Goal: Task Accomplishment & Management: Complete application form

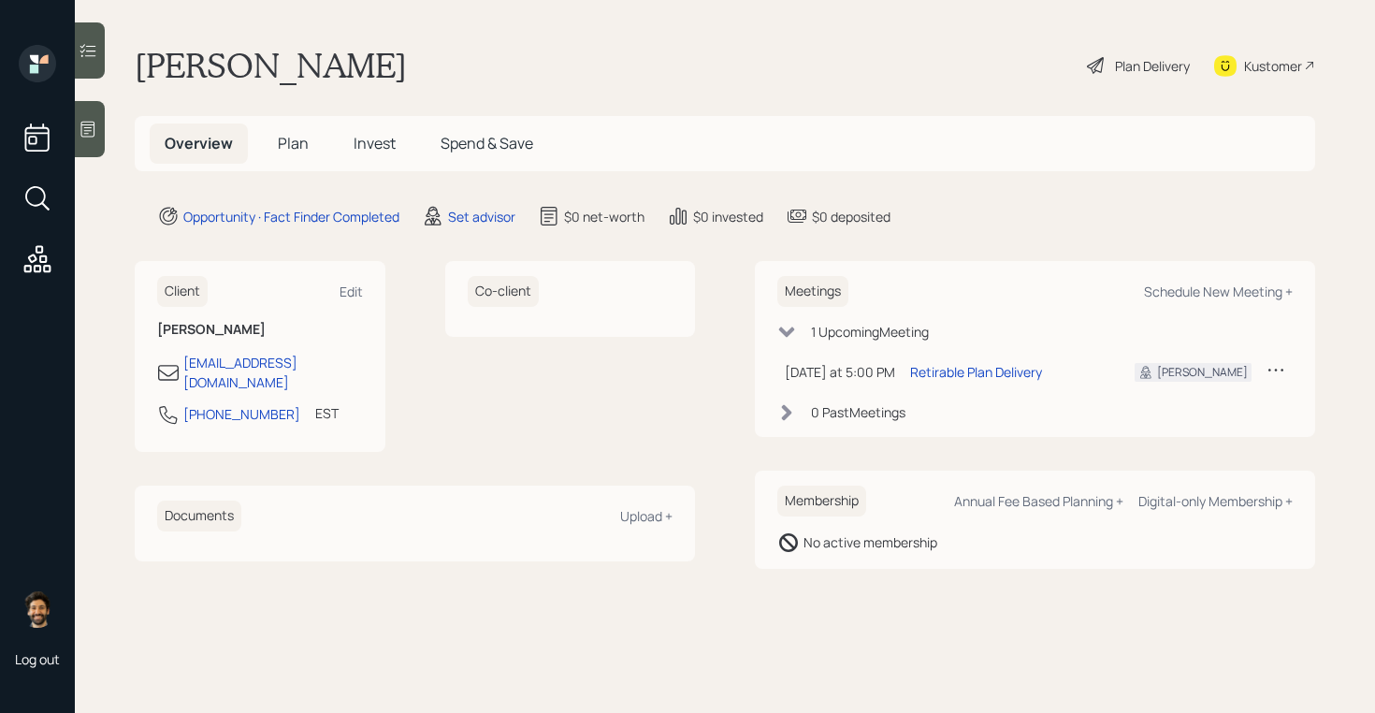
click at [81, 135] on icon at bounding box center [88, 130] width 14 height 16
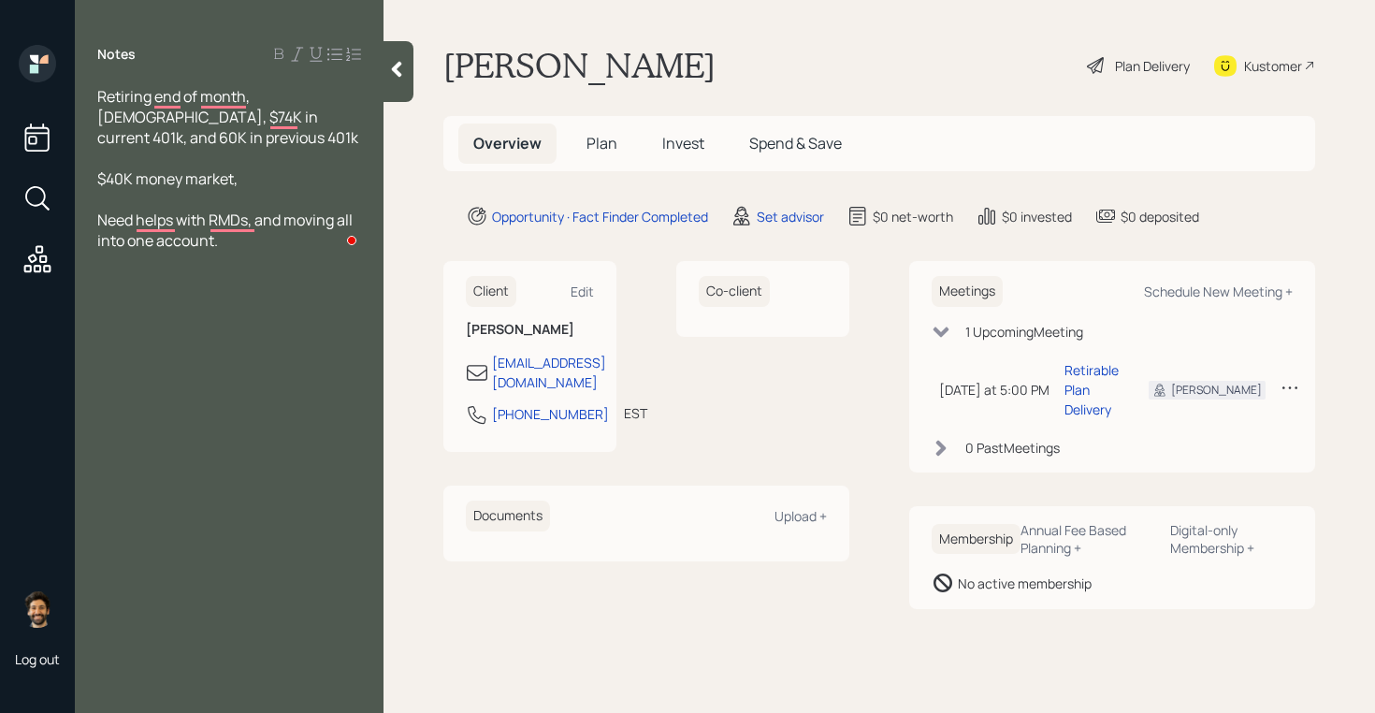
click at [594, 140] on span "Plan" at bounding box center [602, 143] width 31 height 21
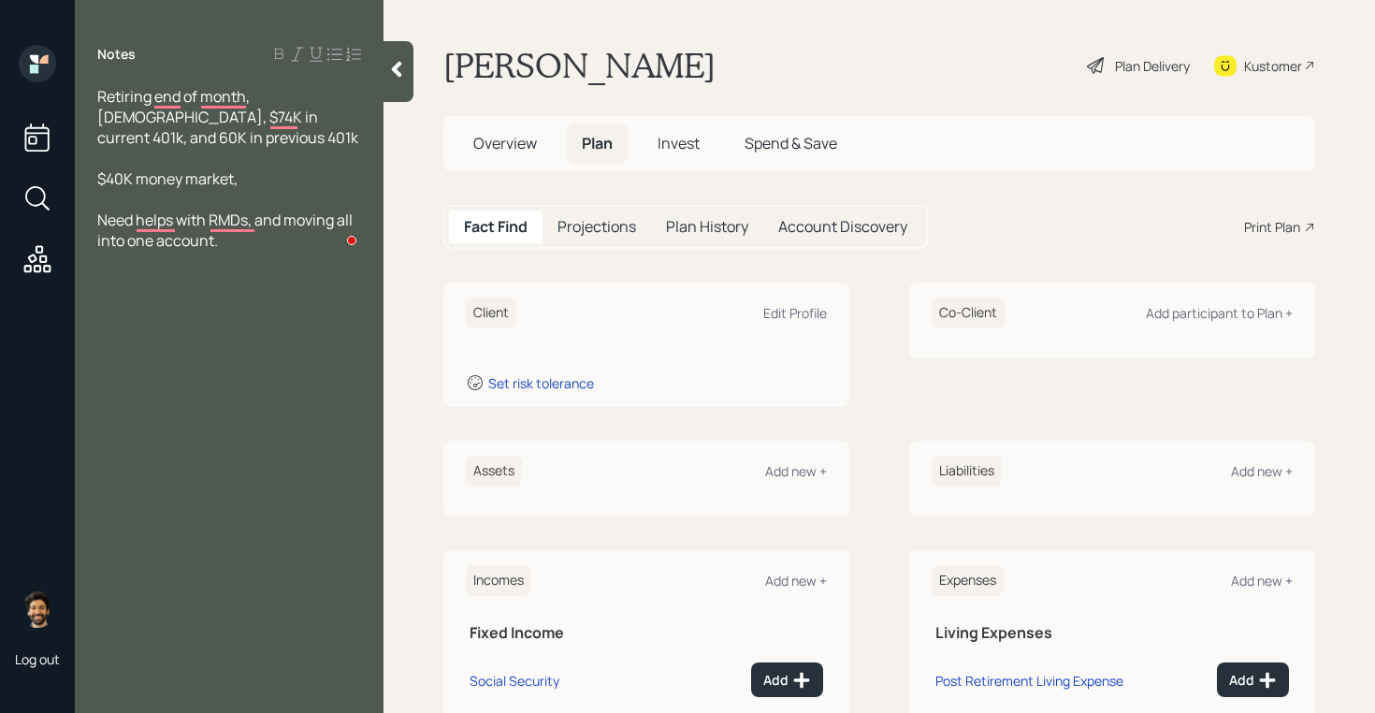
click at [498, 142] on span "Overview" at bounding box center [505, 143] width 64 height 21
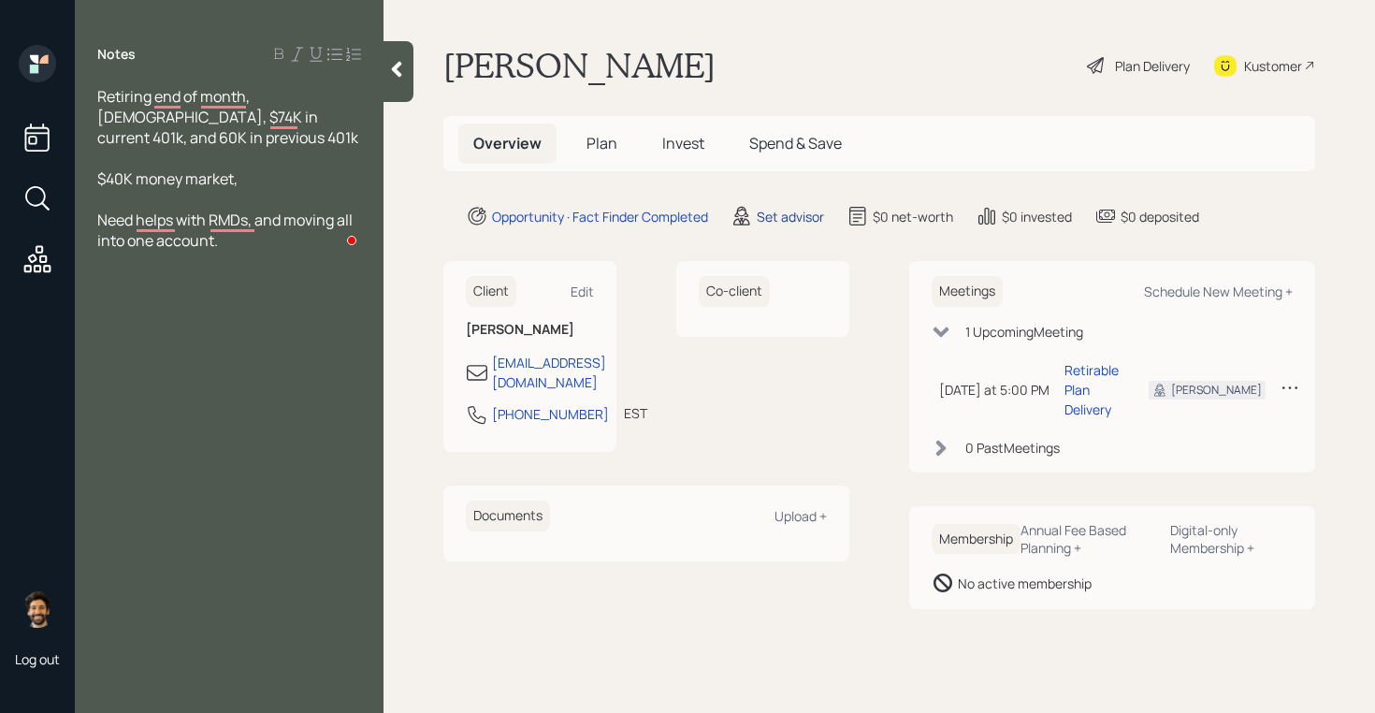
click at [785, 209] on div "Set advisor" at bounding box center [790, 217] width 67 height 20
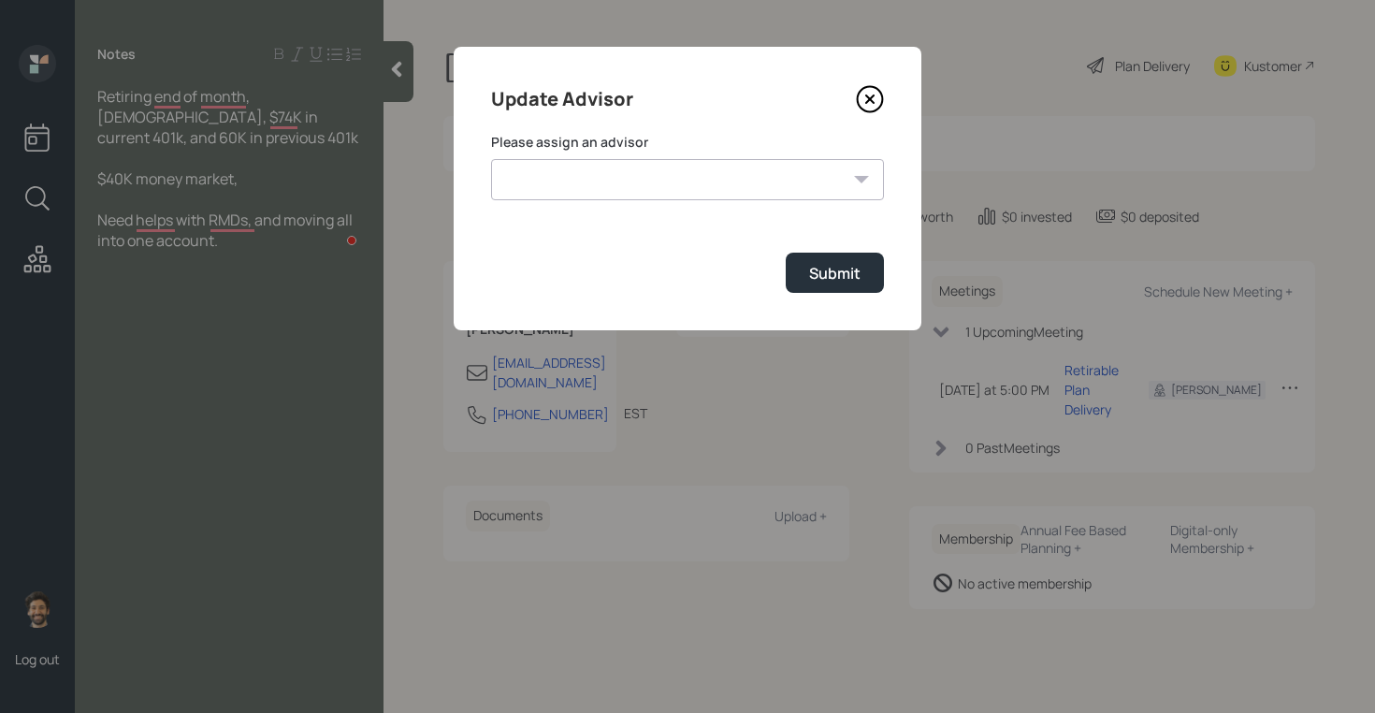
click at [702, 177] on select "[PERSON_NAME] [PERSON_NAME] End [PERSON_NAME] [PERSON_NAME] [PERSON_NAME] [PERS…" at bounding box center [687, 179] width 393 height 41
select select "f14b762f-c7c2-4b89-9227-8fa891345eea"
click at [491, 159] on select "[PERSON_NAME] [PERSON_NAME] End [PERSON_NAME] [PERSON_NAME] [PERSON_NAME] [PERS…" at bounding box center [687, 179] width 393 height 41
click at [834, 281] on div "Submit" at bounding box center [834, 273] width 51 height 21
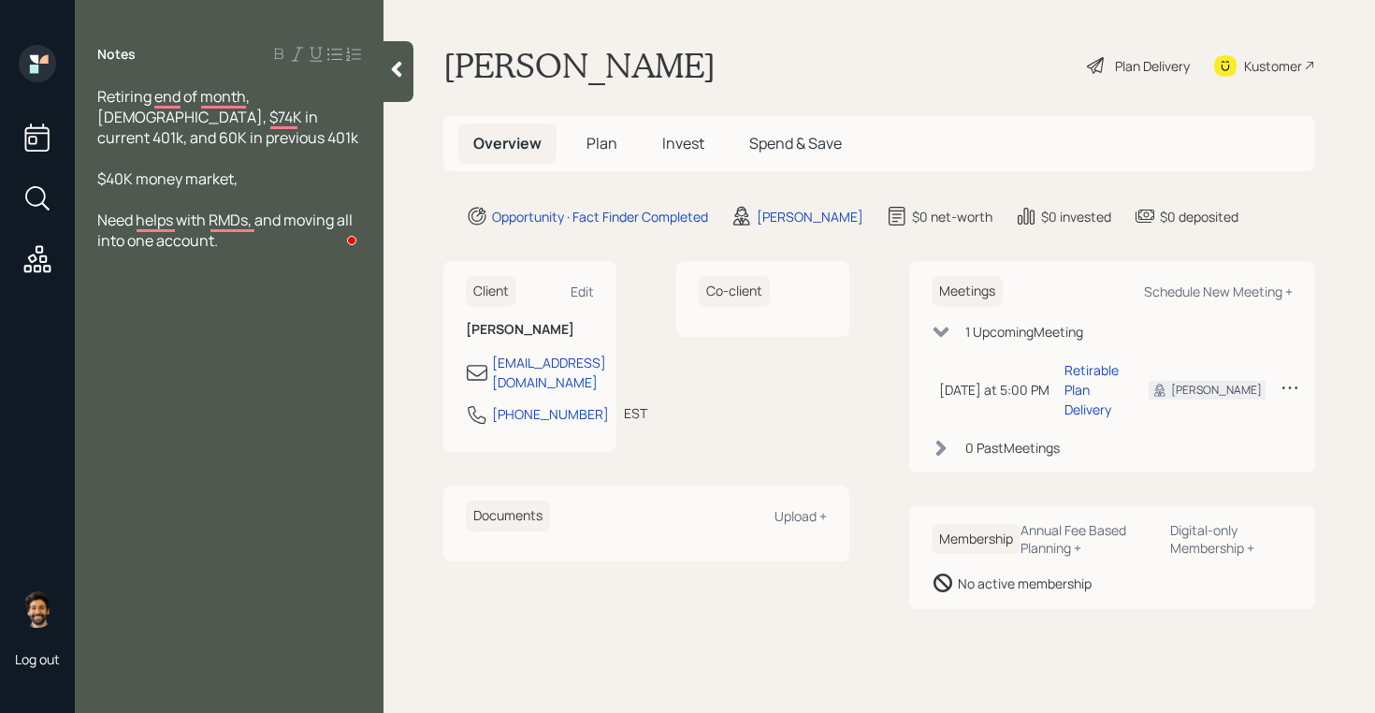
click at [605, 144] on span "Plan" at bounding box center [602, 143] width 31 height 21
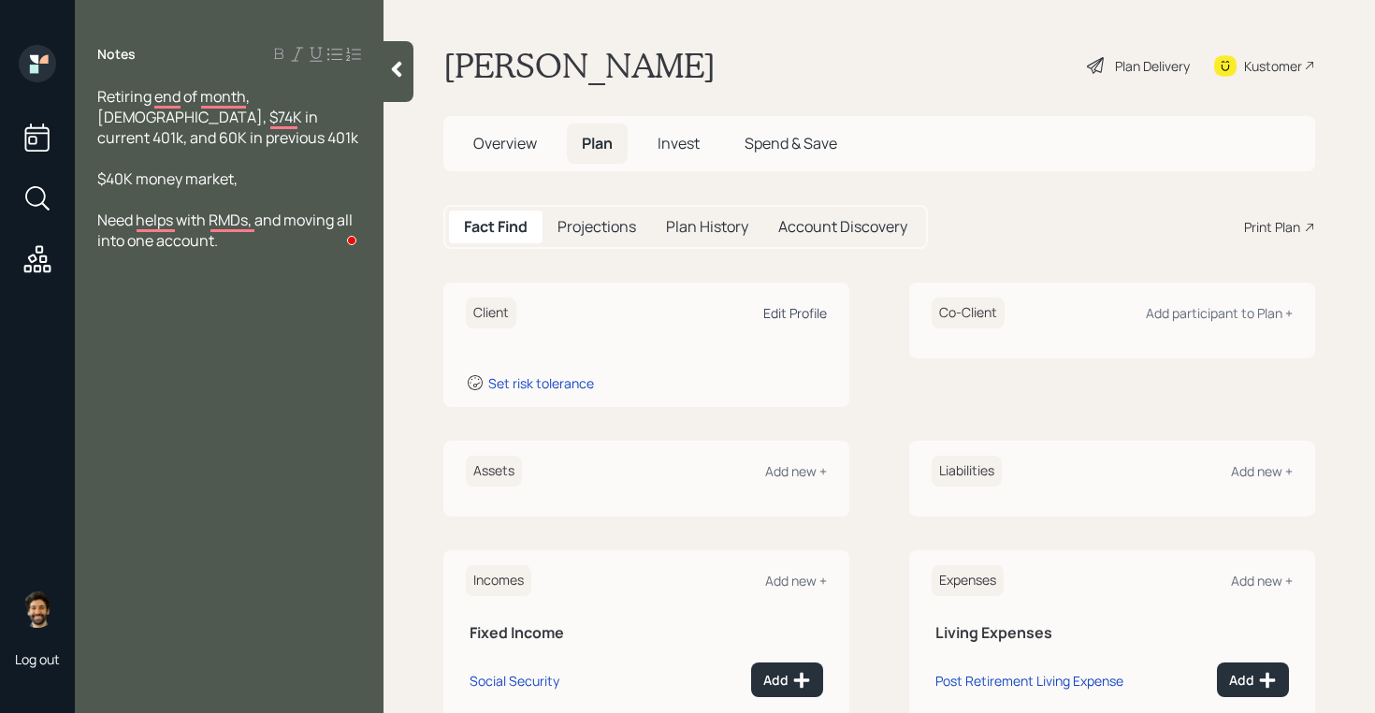
click at [797, 316] on div "Edit Profile" at bounding box center [795, 313] width 64 height 18
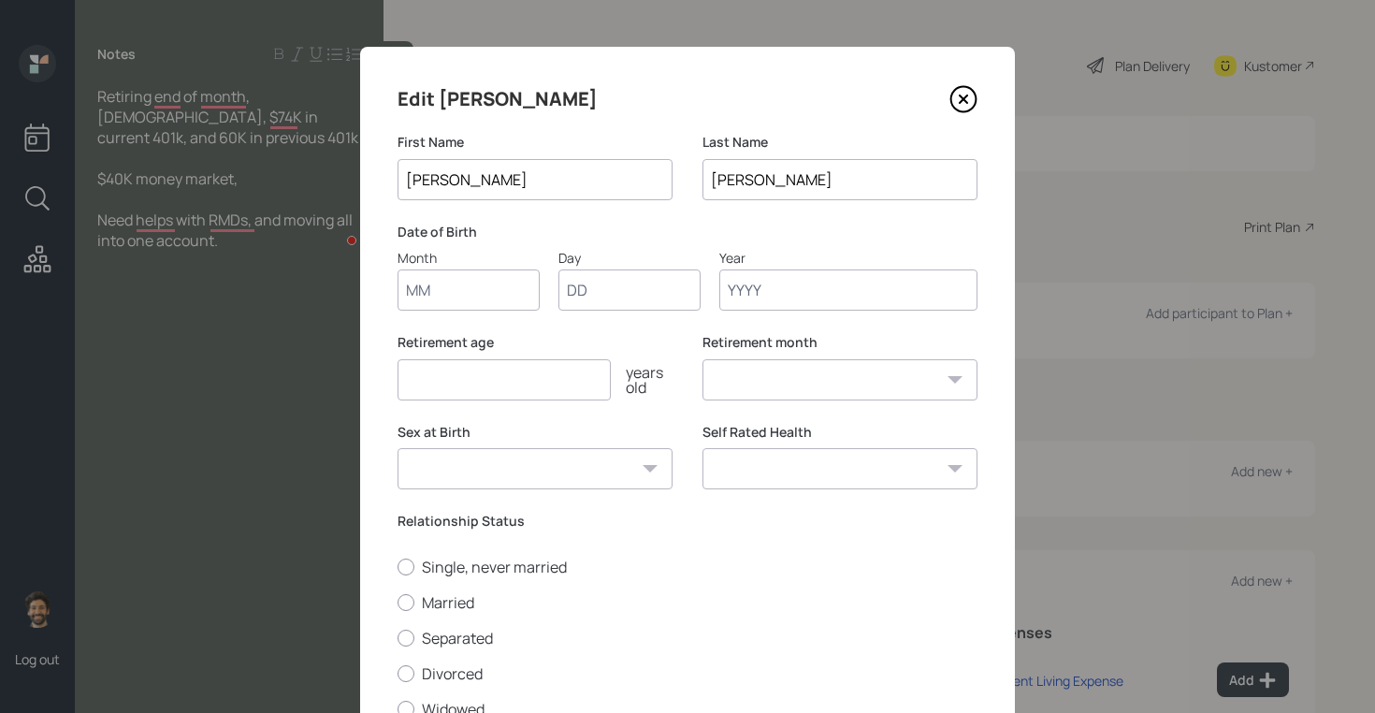
click at [501, 294] on input "Month" at bounding box center [469, 289] width 142 height 41
type input "01"
type input "1950"
select select "1"
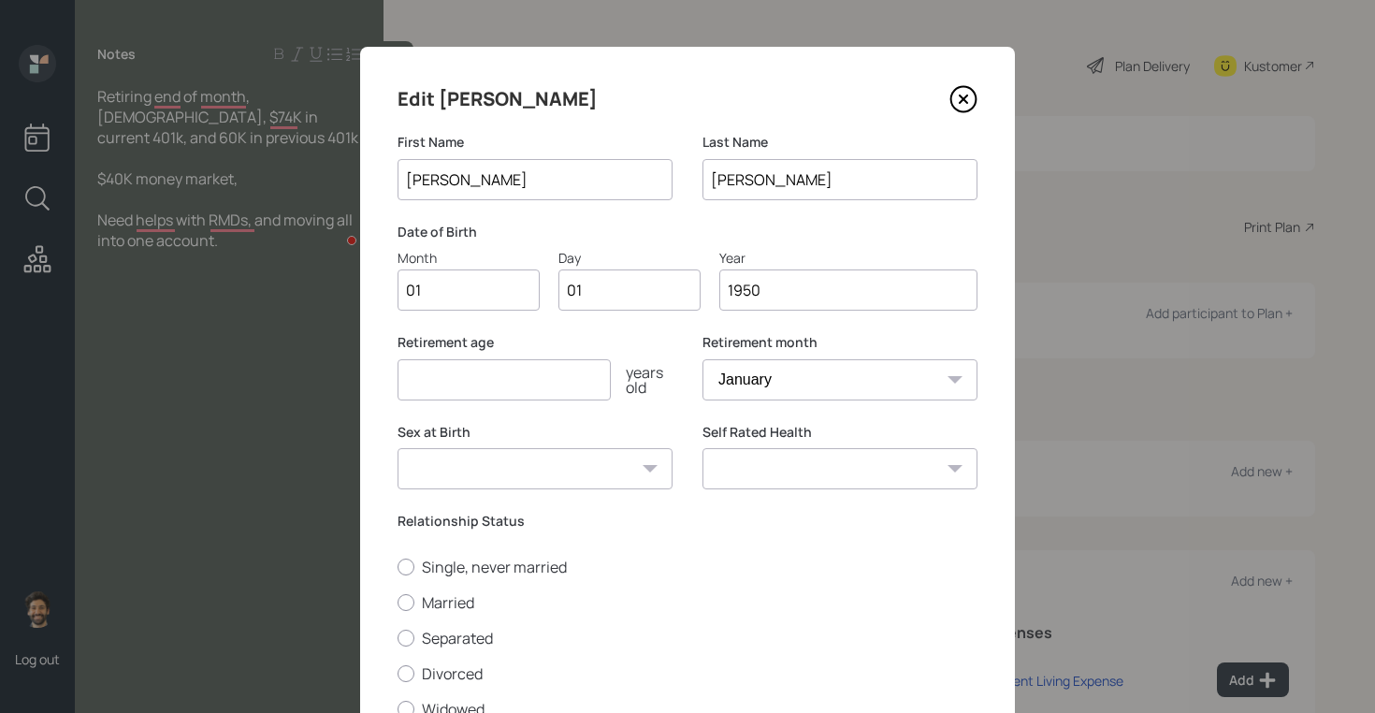
type input "1950"
click at [436, 393] on input "number" at bounding box center [504, 379] width 213 height 41
type input "73"
click at [415, 605] on label "Married" at bounding box center [688, 602] width 580 height 21
click at [398, 602] on input "Married" at bounding box center [397, 601] width 1 height 1
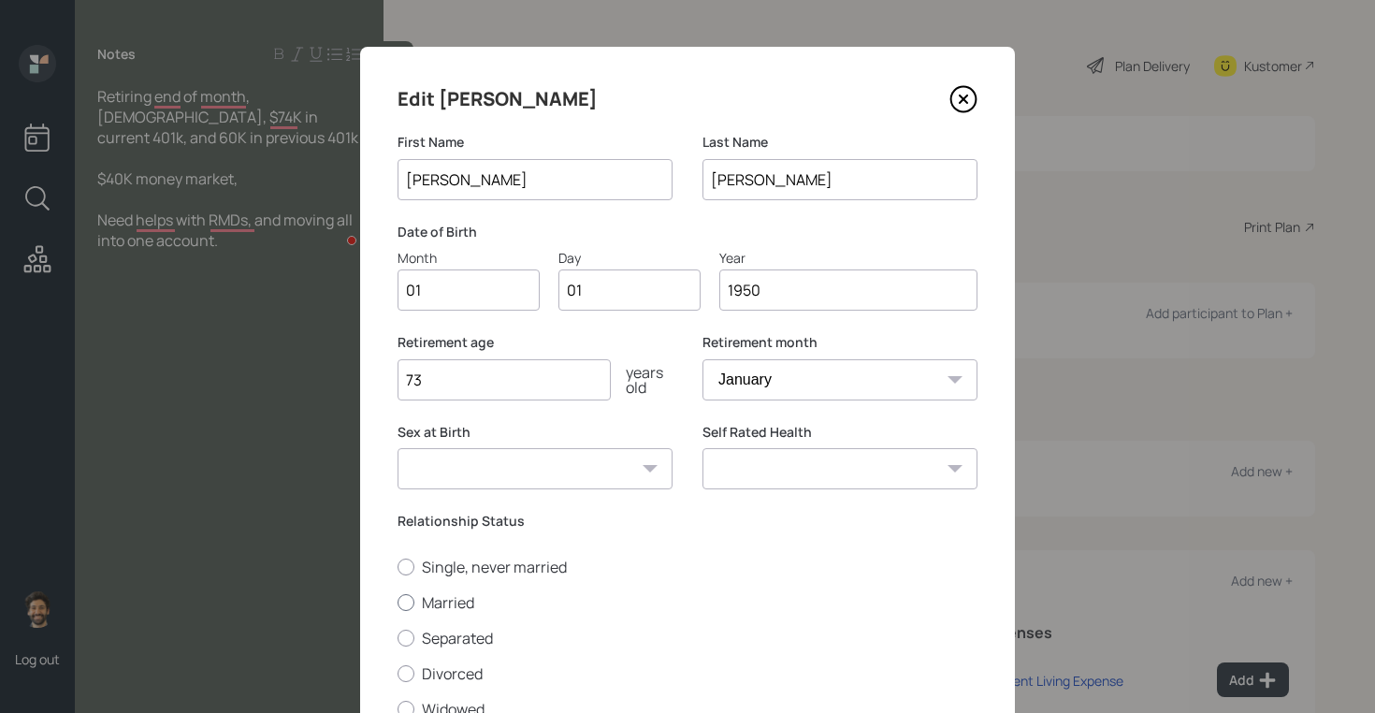
radio input "true"
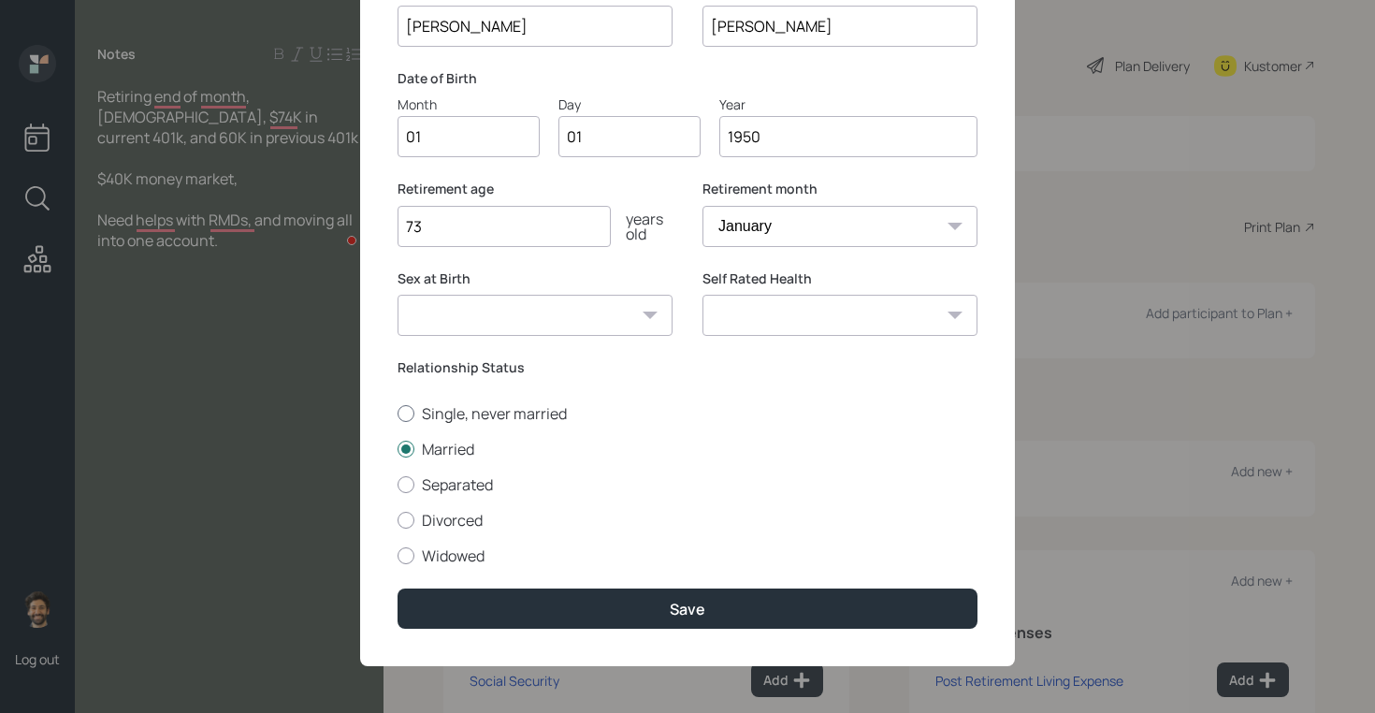
click at [432, 403] on label "Single, never married" at bounding box center [688, 413] width 580 height 21
click at [398, 413] on input "Single, never married" at bounding box center [397, 413] width 1 height 1
radio input "true"
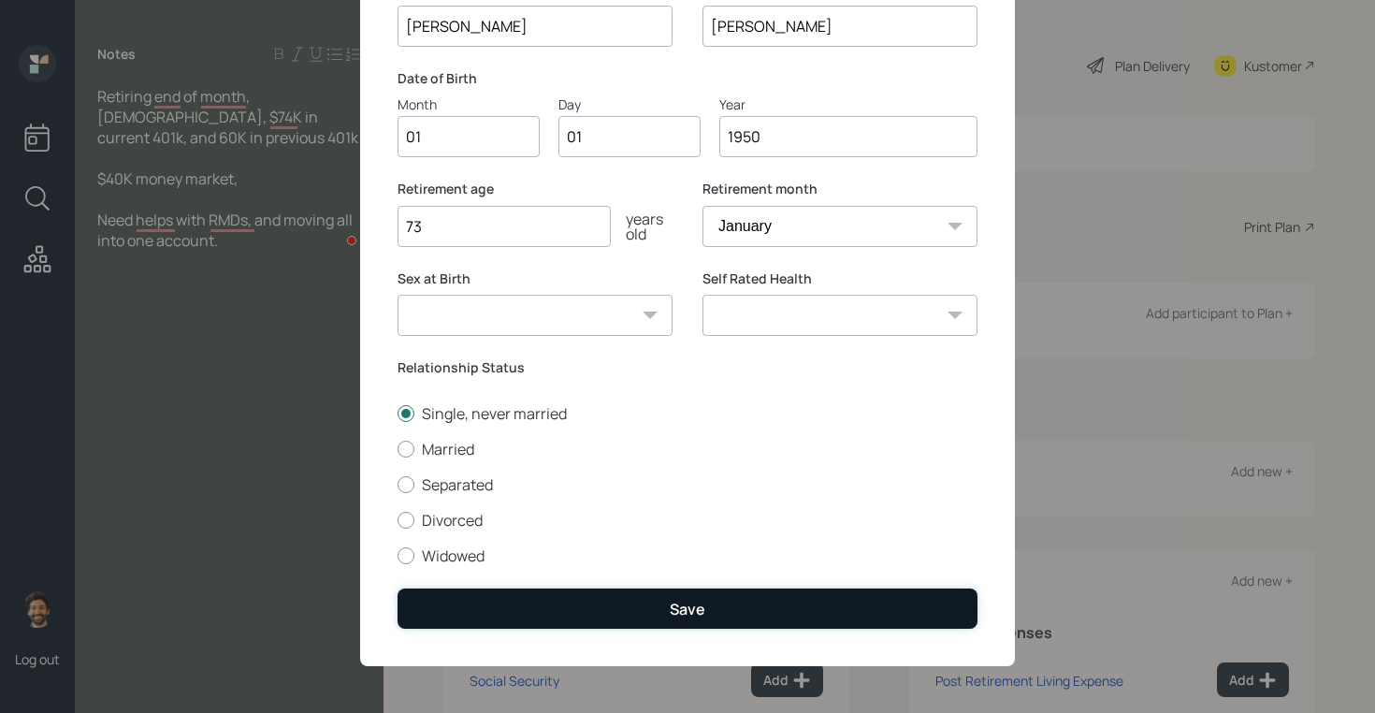
click at [508, 613] on button "Save" at bounding box center [688, 608] width 580 height 40
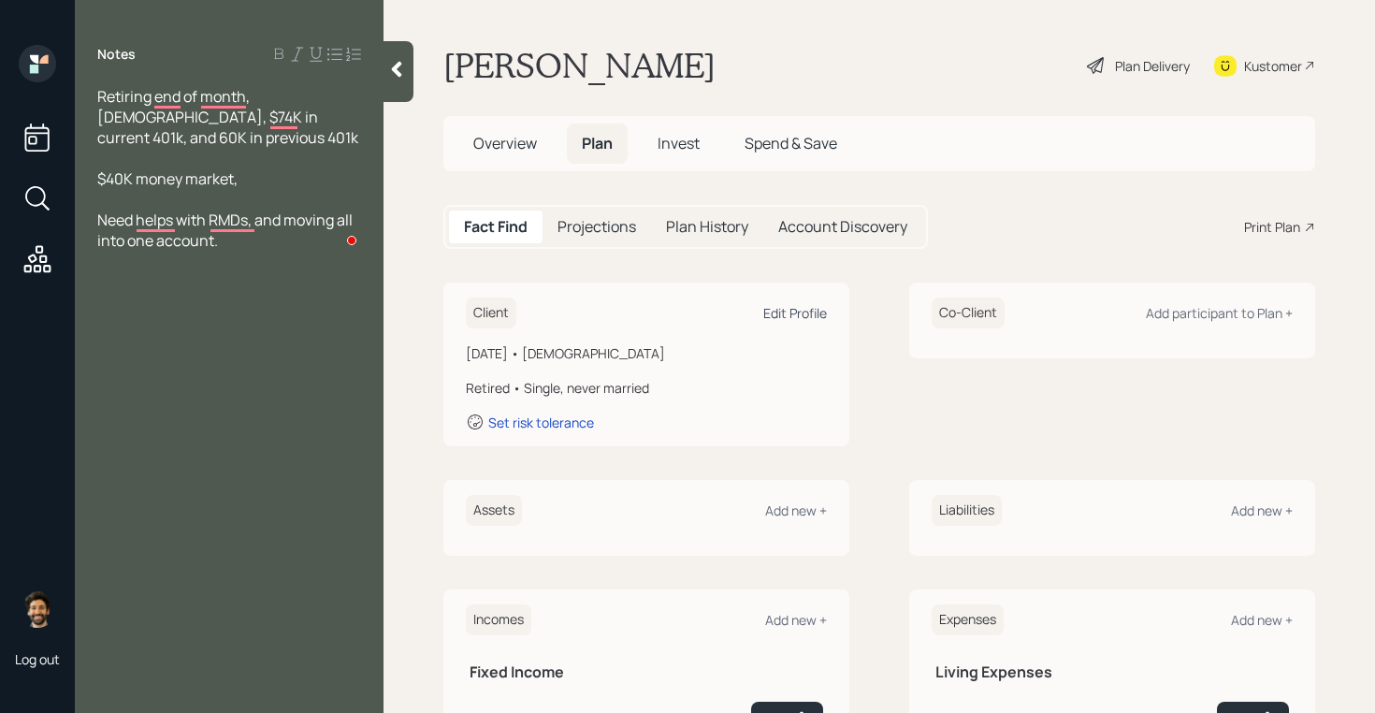
click at [785, 315] on div "Edit Profile" at bounding box center [795, 313] width 64 height 18
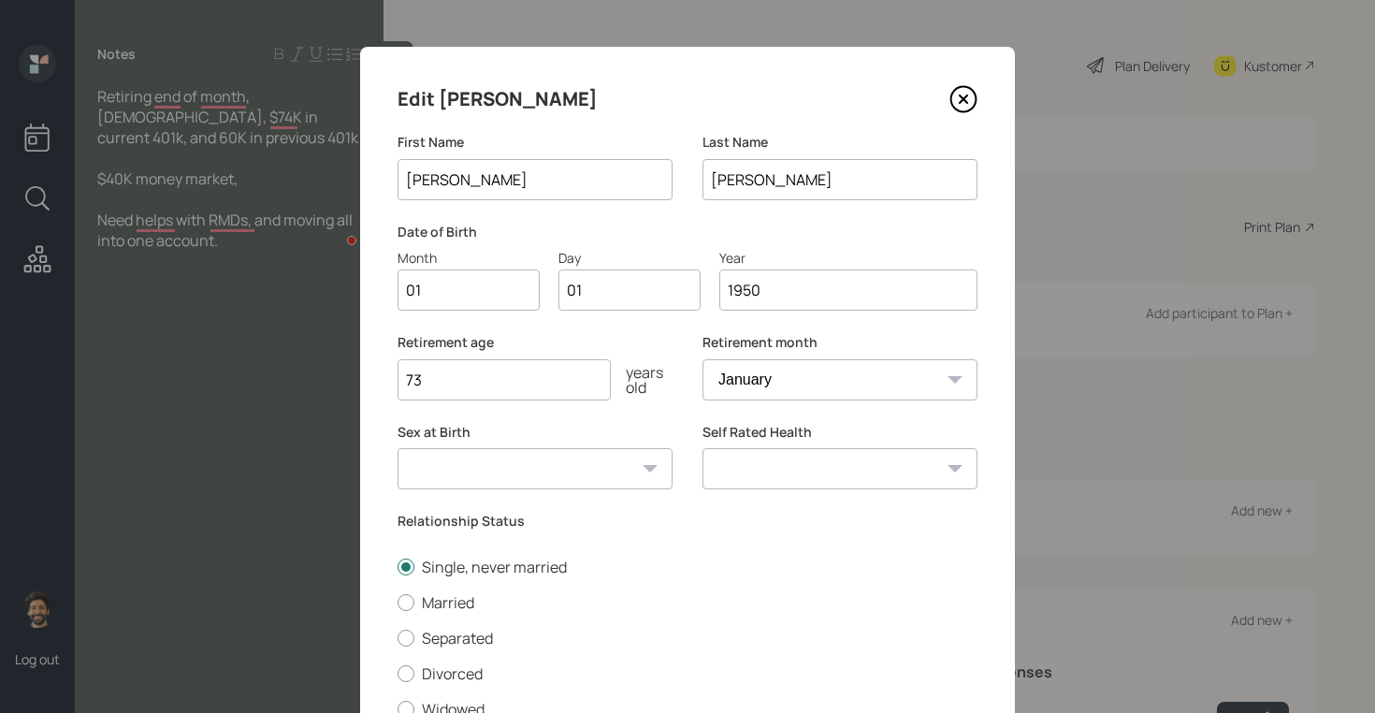
click at [779, 293] on input "1950" at bounding box center [848, 289] width 258 height 41
type input "1952"
click at [772, 372] on select "January February March April May June July August September October November De…" at bounding box center [839, 379] width 275 height 41
select select "9"
click at [702, 359] on select "January February March April May June July August September October November De…" at bounding box center [839, 379] width 275 height 41
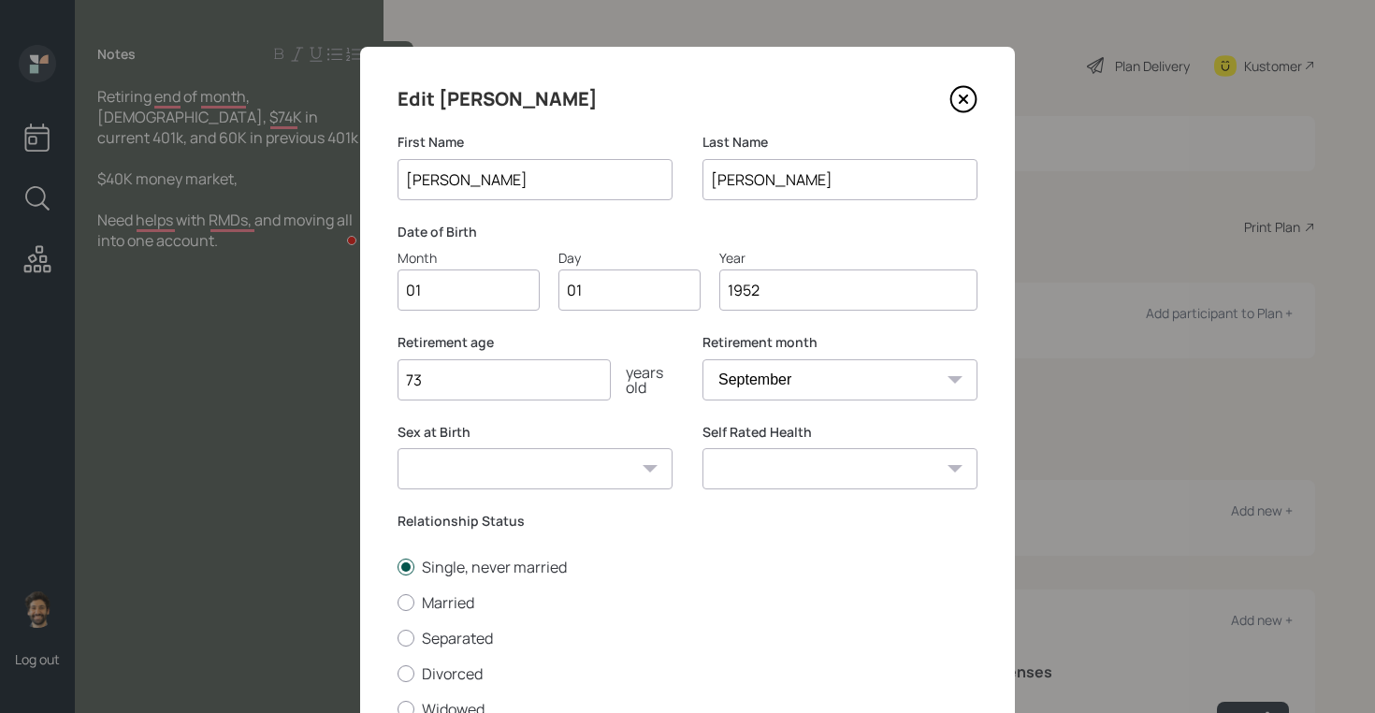
scroll to position [154, 0]
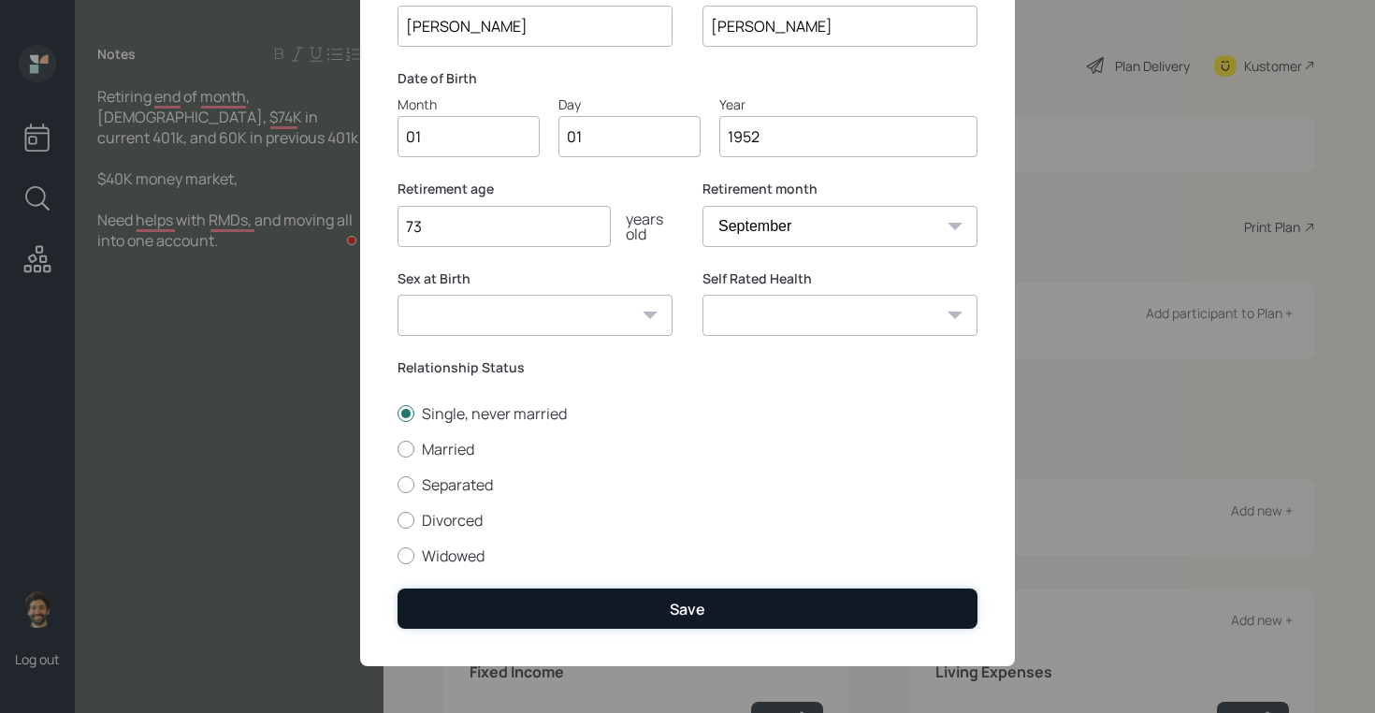
click at [538, 607] on button "Save" at bounding box center [688, 608] width 580 height 40
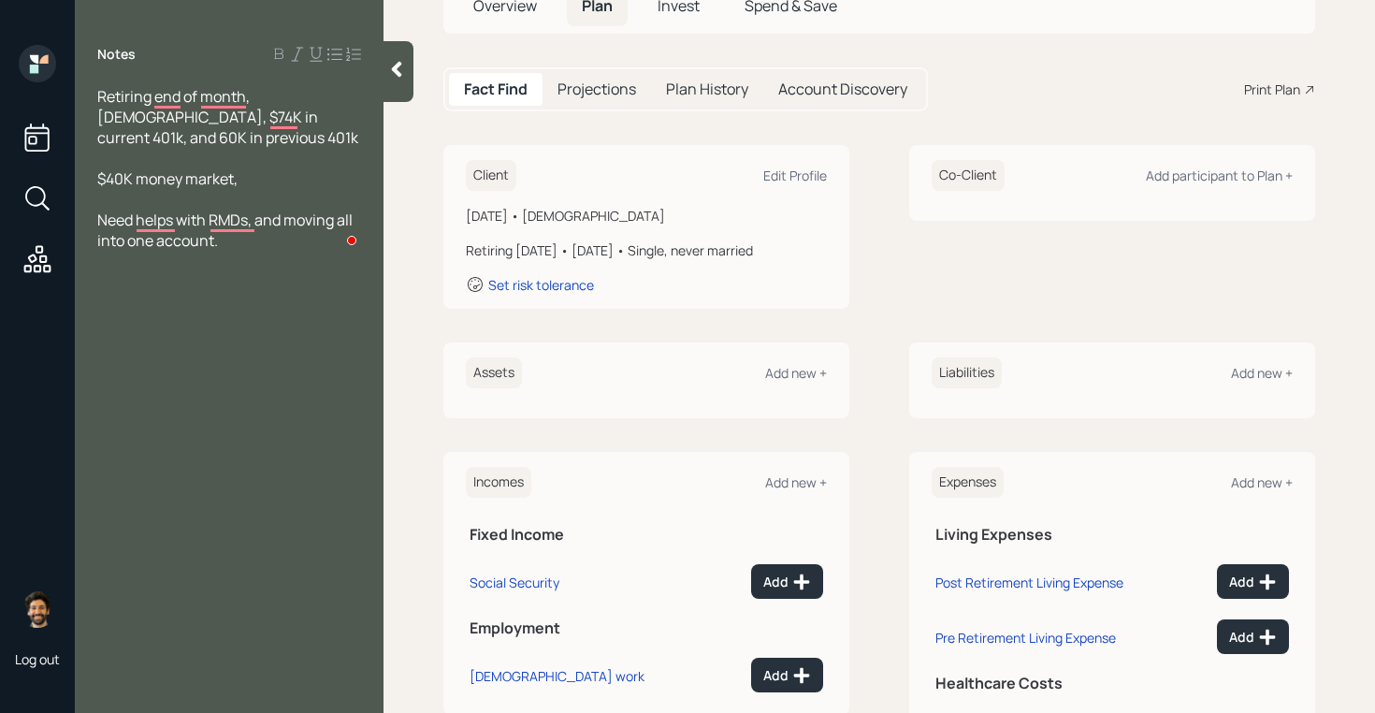
scroll to position [148, 0]
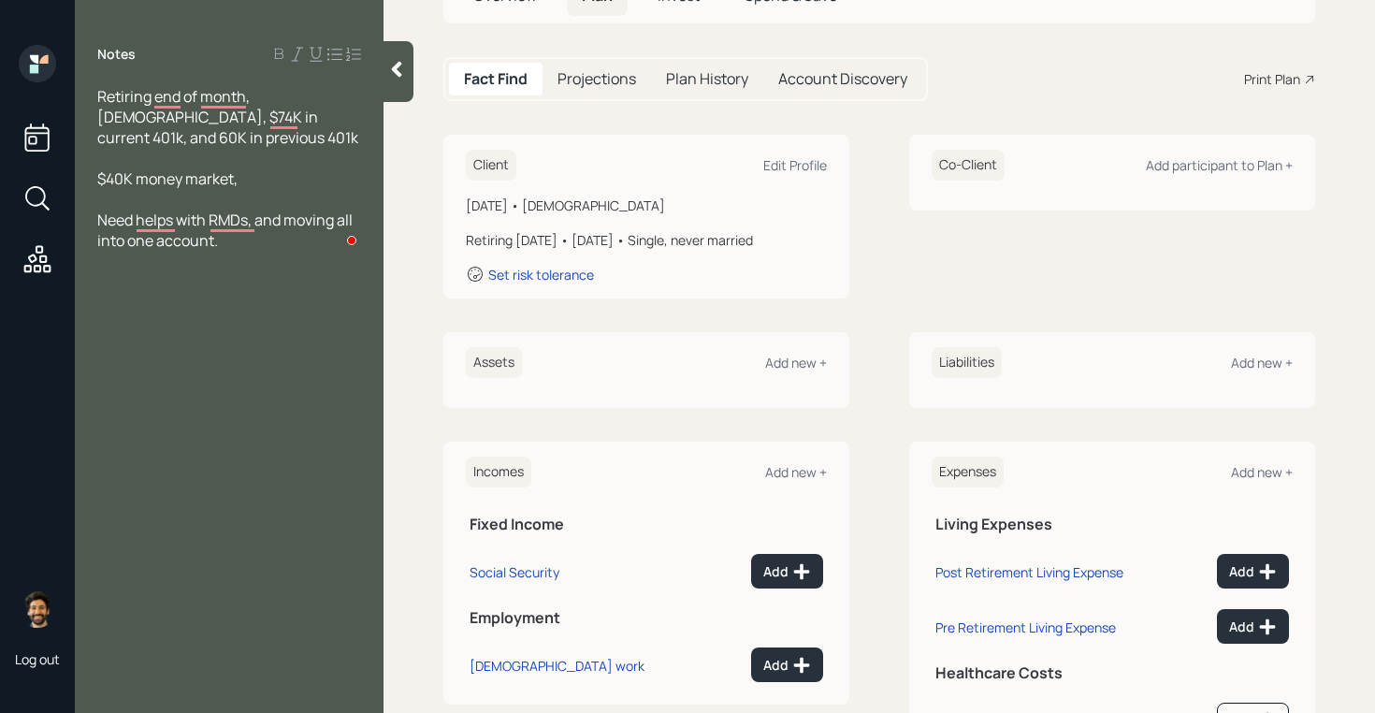
click at [776, 175] on div "Client Edit Profile" at bounding box center [646, 165] width 361 height 31
click at [774, 171] on div "Edit Profile" at bounding box center [795, 165] width 64 height 18
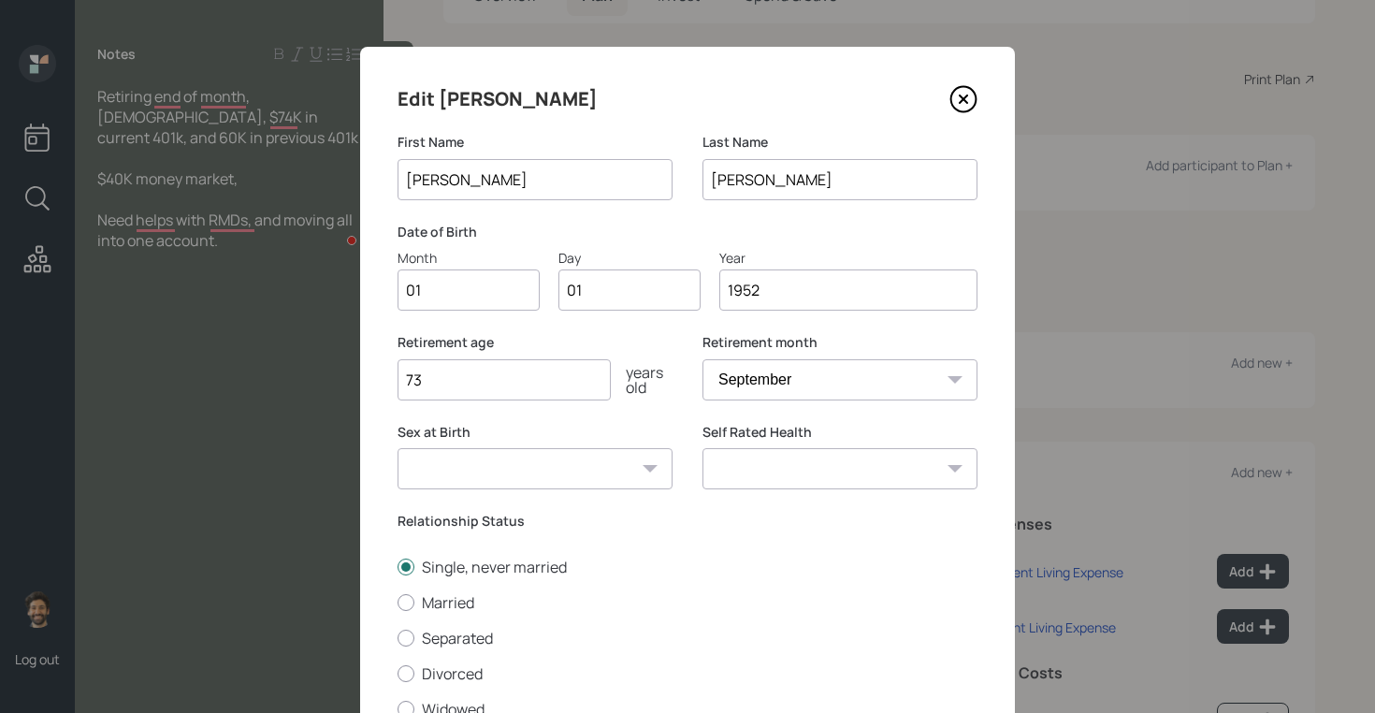
click at [752, 374] on select "January February March April May June July August September October November De…" at bounding box center [839, 379] width 275 height 41
select select "10"
click at [702, 359] on select "January February March April May June July August September October November De…" at bounding box center [839, 379] width 275 height 41
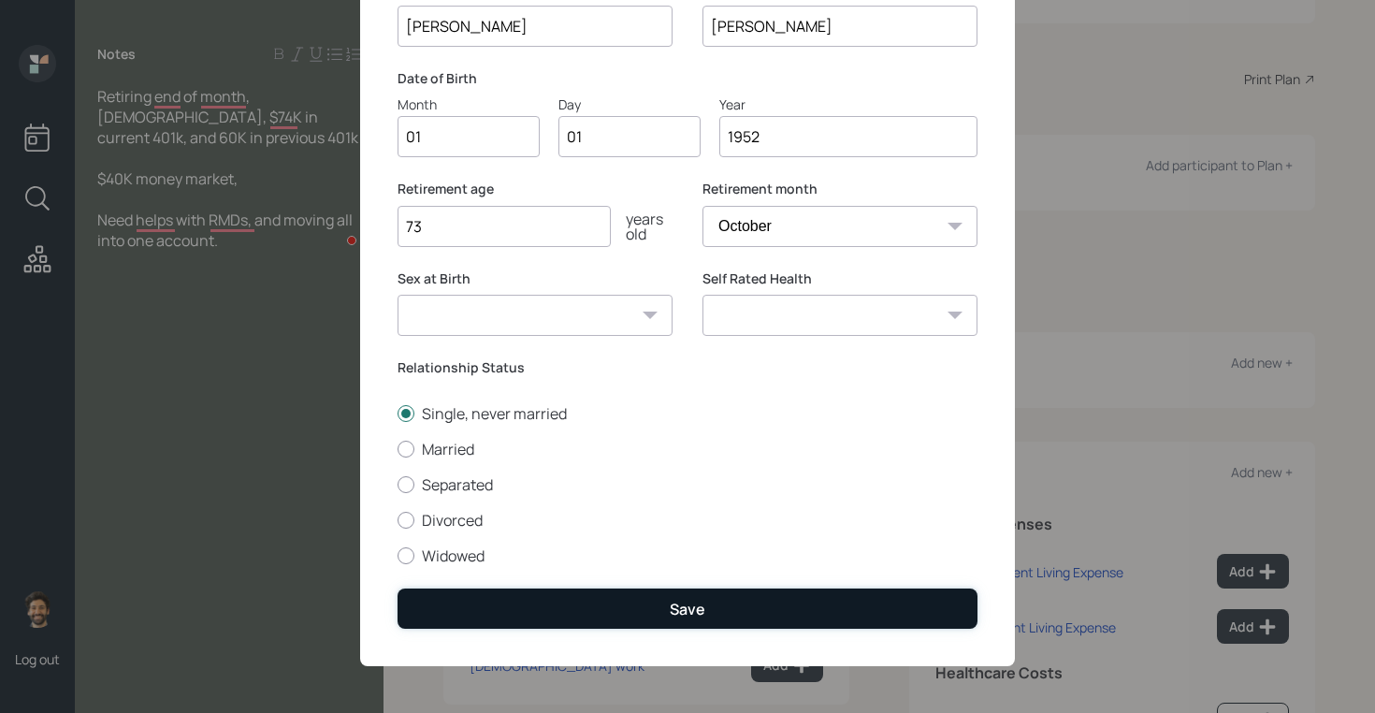
click at [570, 609] on button "Save" at bounding box center [688, 608] width 580 height 40
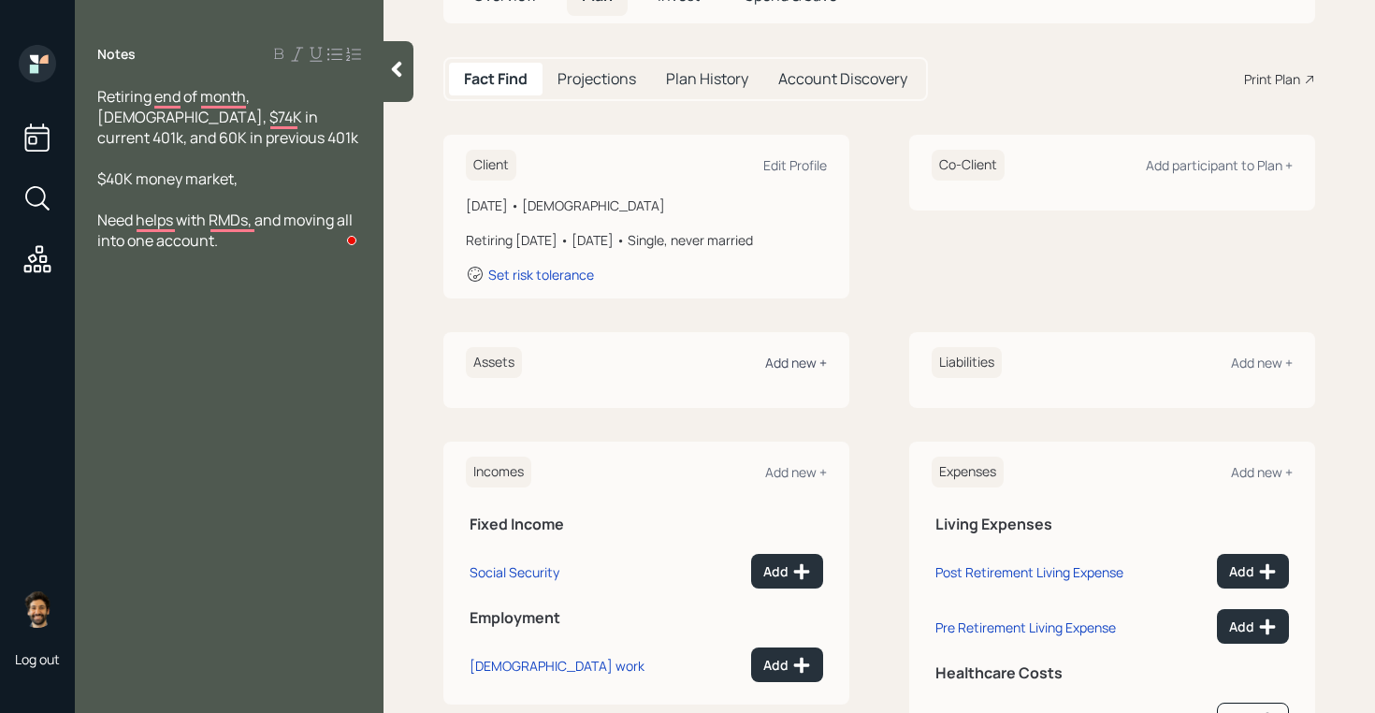
click at [785, 358] on div "Add new +" at bounding box center [796, 363] width 62 height 18
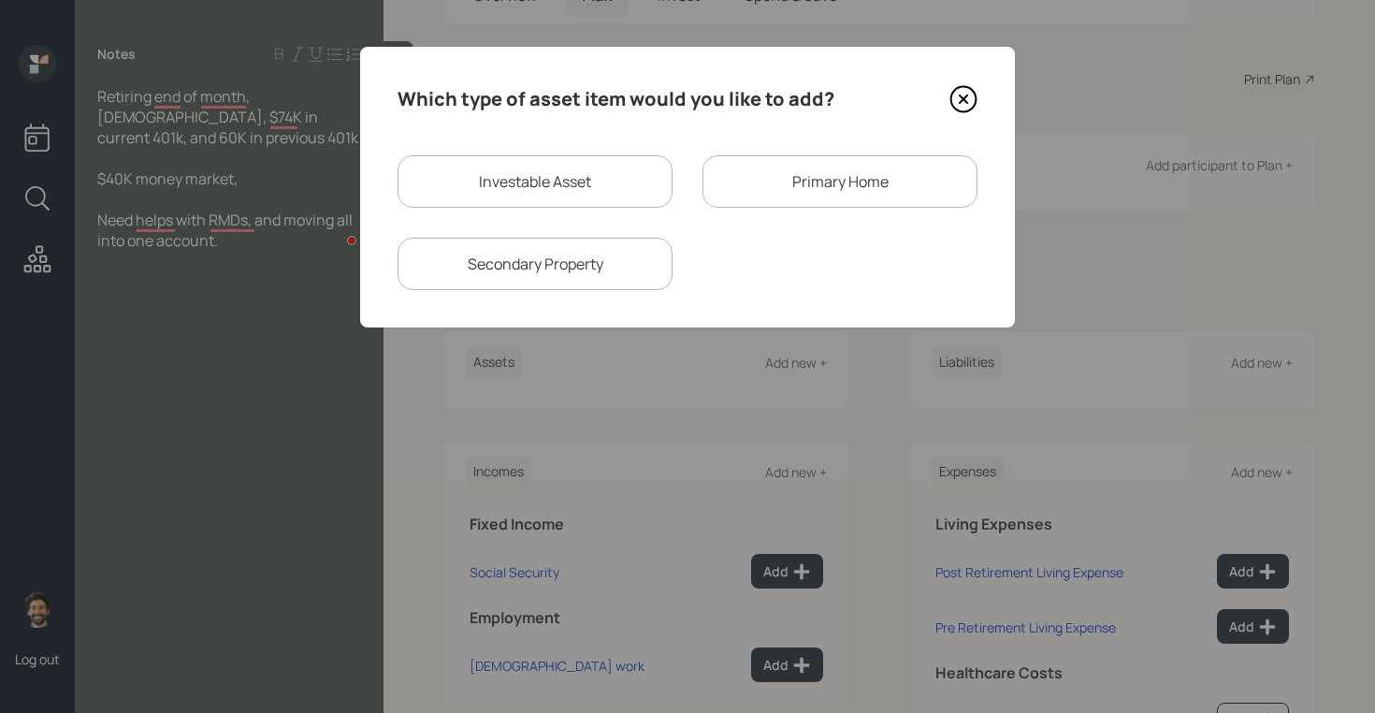
click at [534, 183] on div "Investable Asset" at bounding box center [535, 181] width 275 height 52
select select "taxable"
select select "balanced"
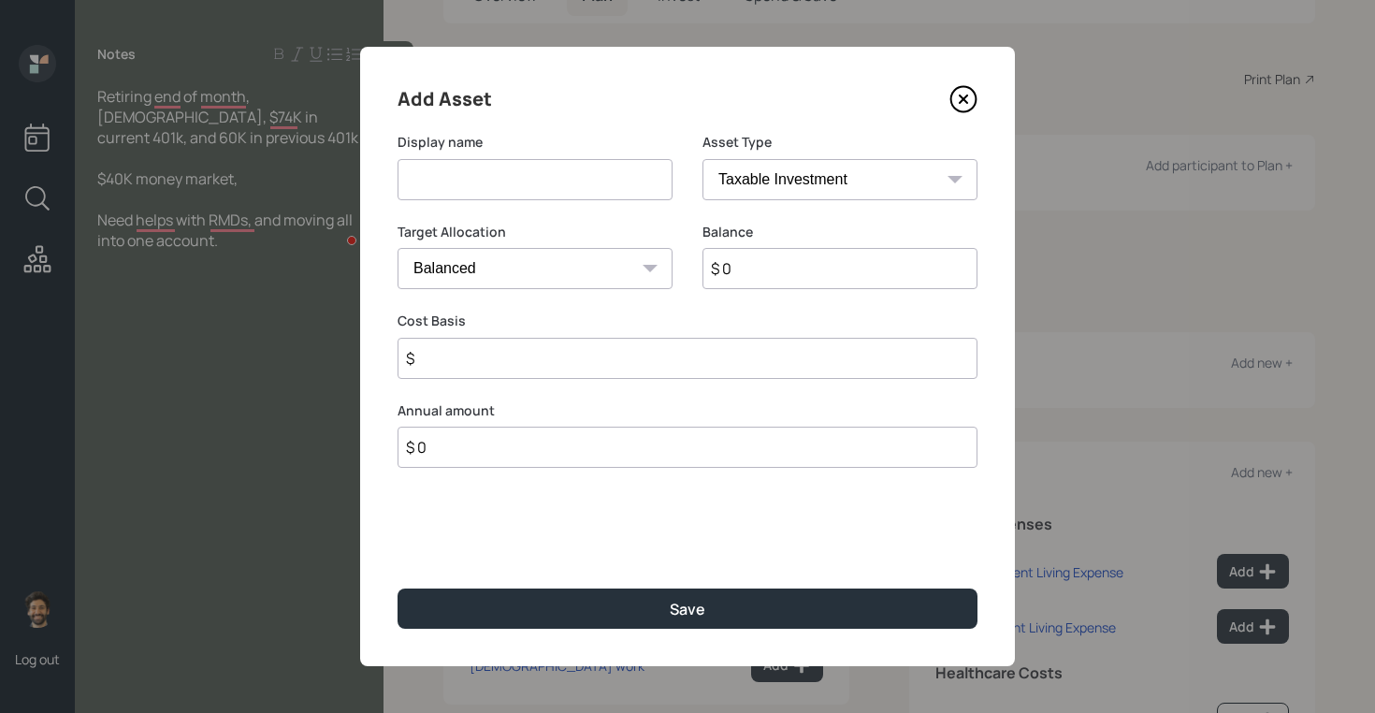
click at [480, 193] on input at bounding box center [535, 179] width 275 height 41
type input "Current 401k"
click at [767, 279] on input "$ 0" at bounding box center [839, 268] width 275 height 41
type input "$ 74,000"
click at [766, 184] on select "SEP [PERSON_NAME] IRA 401(k) [PERSON_NAME] 401(k) 403(b) [PERSON_NAME] 403(b) 4…" at bounding box center [839, 179] width 275 height 41
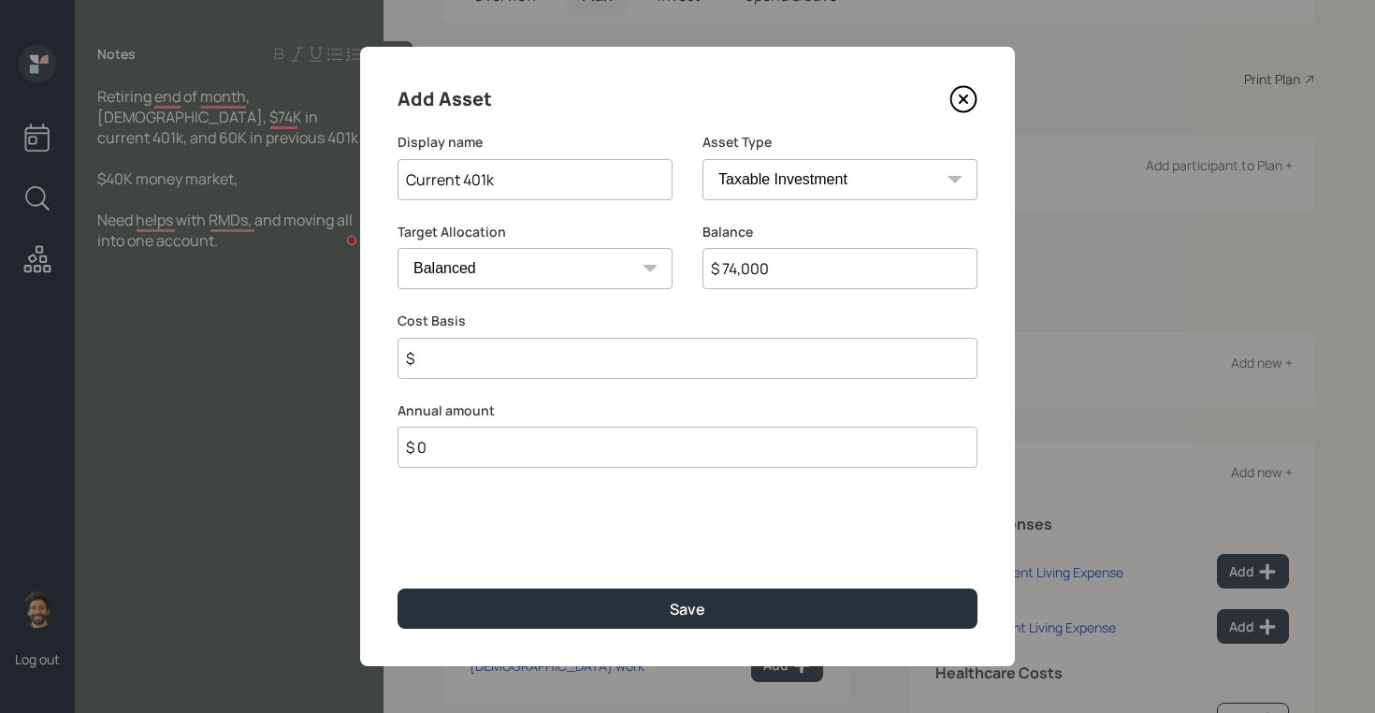
select select "company_sponsored"
click at [702, 159] on select "SEP [PERSON_NAME] IRA 401(k) [PERSON_NAME] 401(k) 403(b) [PERSON_NAME] 403(b) 4…" at bounding box center [839, 179] width 275 height 41
click at [470, 351] on input "number" at bounding box center [521, 358] width 247 height 41
type input "0"
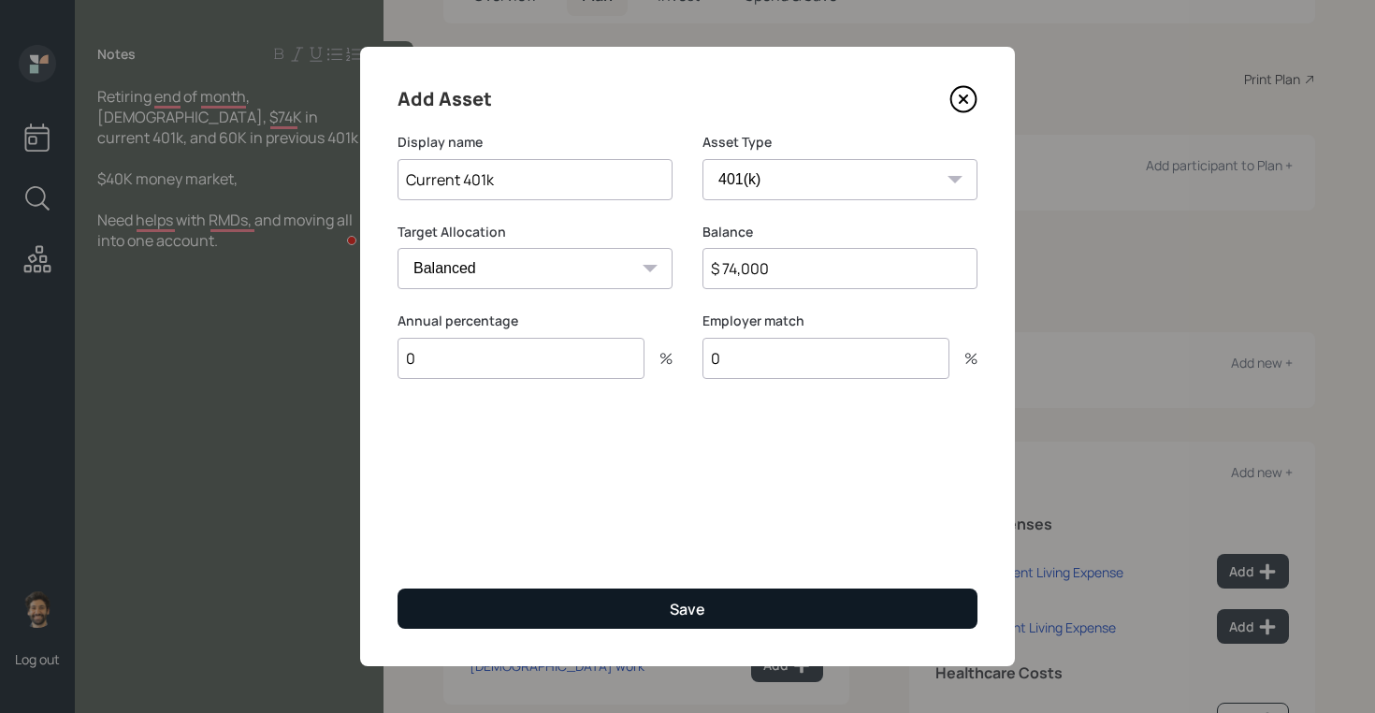
type input "0"
click at [483, 597] on button "Save" at bounding box center [688, 608] width 580 height 40
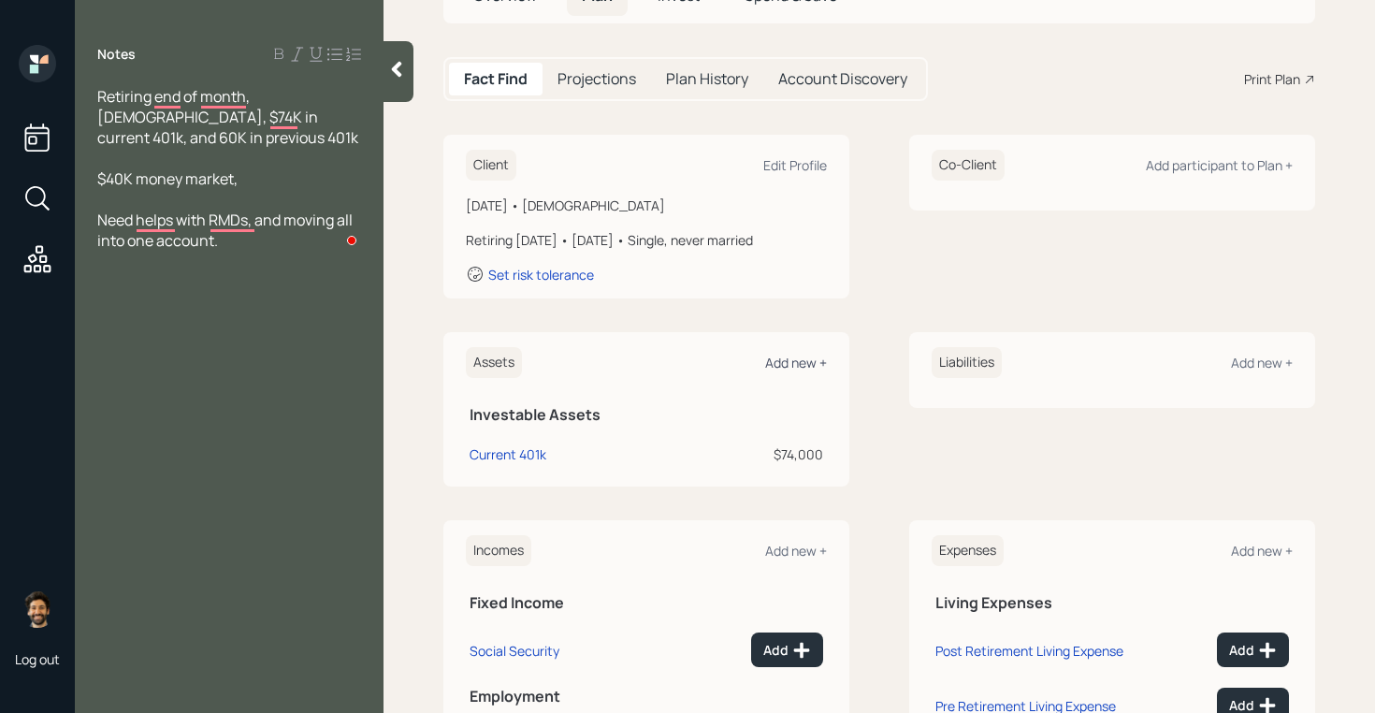
click at [791, 359] on div "Add new +" at bounding box center [796, 363] width 62 height 18
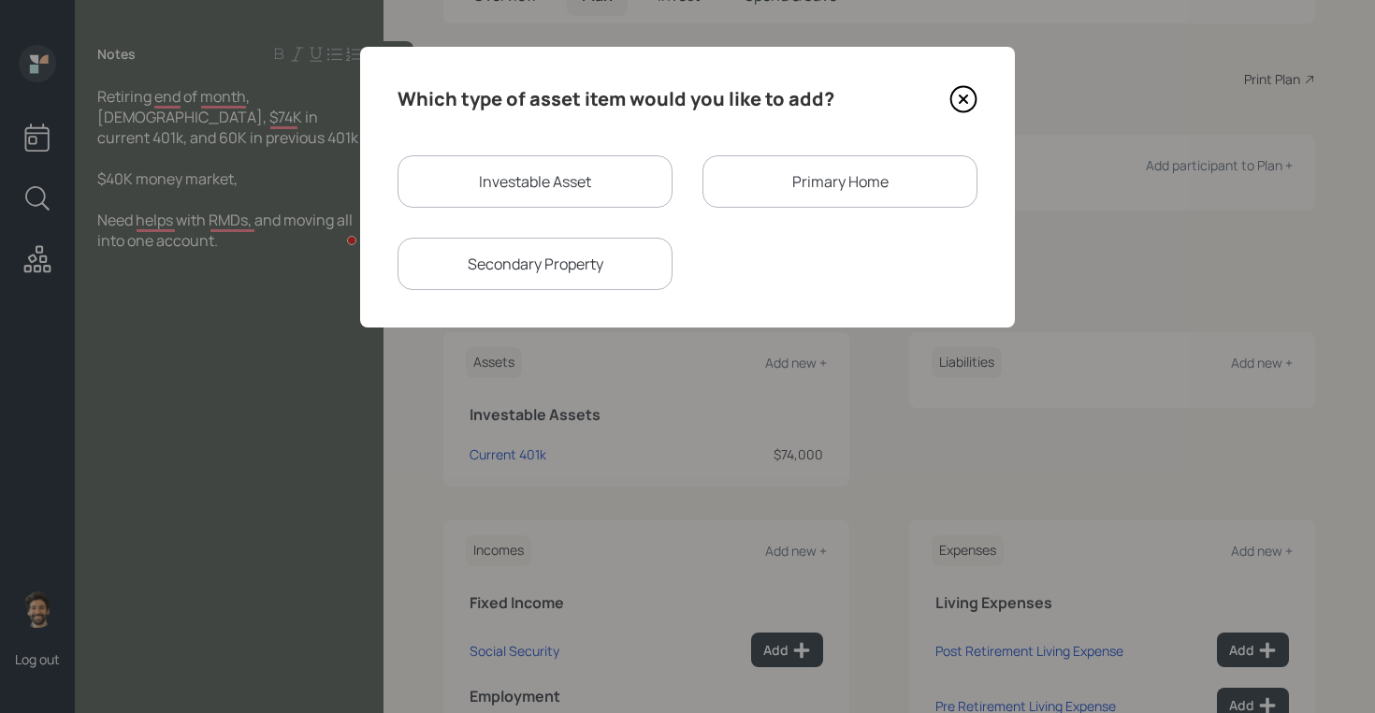
click at [559, 184] on div "Investable Asset" at bounding box center [535, 181] width 275 height 52
select select "taxable"
select select "balanced"
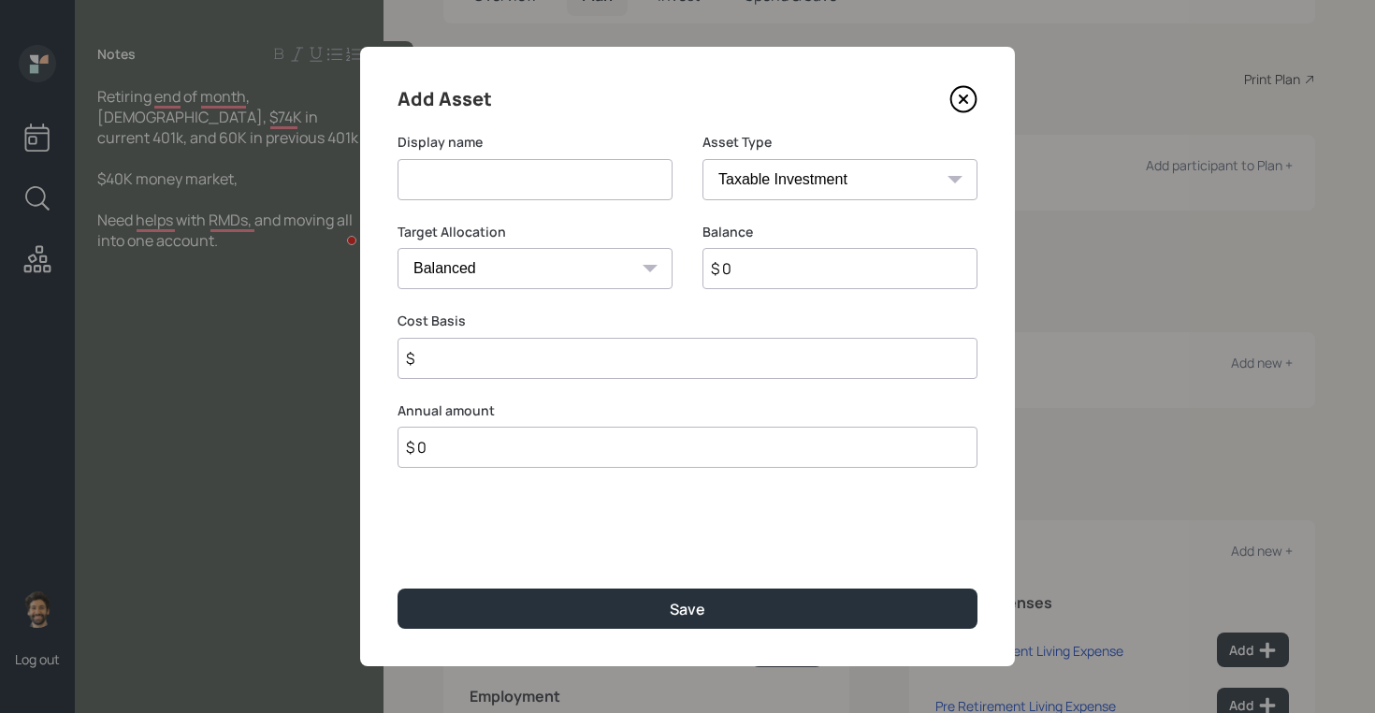
click at [472, 186] on input at bounding box center [535, 179] width 275 height 41
type input "Previous 401k"
click at [746, 269] on input "$ 0" at bounding box center [839, 268] width 275 height 41
type input "$ 60,000"
click at [745, 186] on select "SEP [PERSON_NAME] IRA 401(k) [PERSON_NAME] 401(k) 403(b) [PERSON_NAME] 403(b) 4…" at bounding box center [839, 179] width 275 height 41
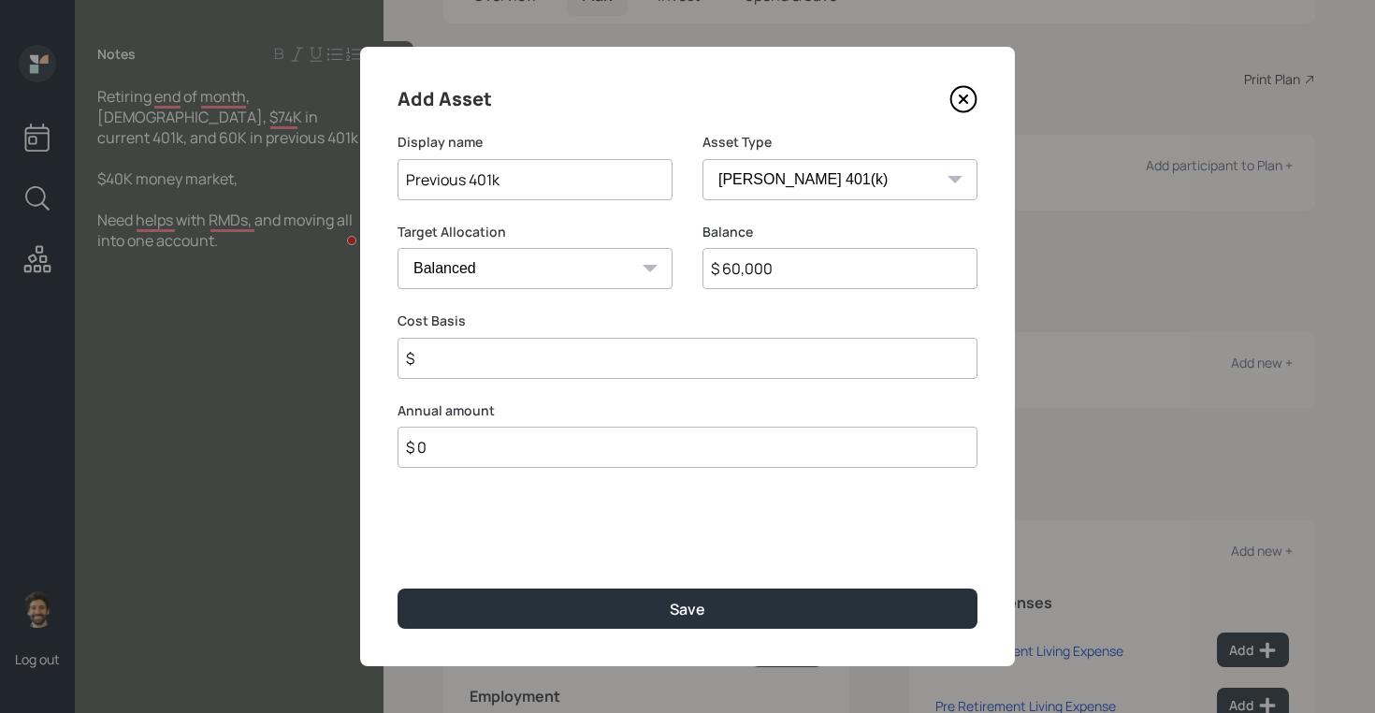
click at [702, 159] on select "SEP [PERSON_NAME] IRA 401(k) [PERSON_NAME] 401(k) 403(b) [PERSON_NAME] 403(b) 4…" at bounding box center [839, 179] width 275 height 41
click at [732, 177] on select "SEP [PERSON_NAME] IRA 401(k) [PERSON_NAME] 401(k) 403(b) [PERSON_NAME] 403(b) 4…" at bounding box center [839, 179] width 275 height 41
select select "company_sponsored"
click at [702, 159] on select "SEP [PERSON_NAME] IRA 401(k) [PERSON_NAME] 401(k) 403(b) [PERSON_NAME] 403(b) 4…" at bounding box center [839, 179] width 275 height 41
click at [466, 372] on input "number" at bounding box center [521, 358] width 247 height 41
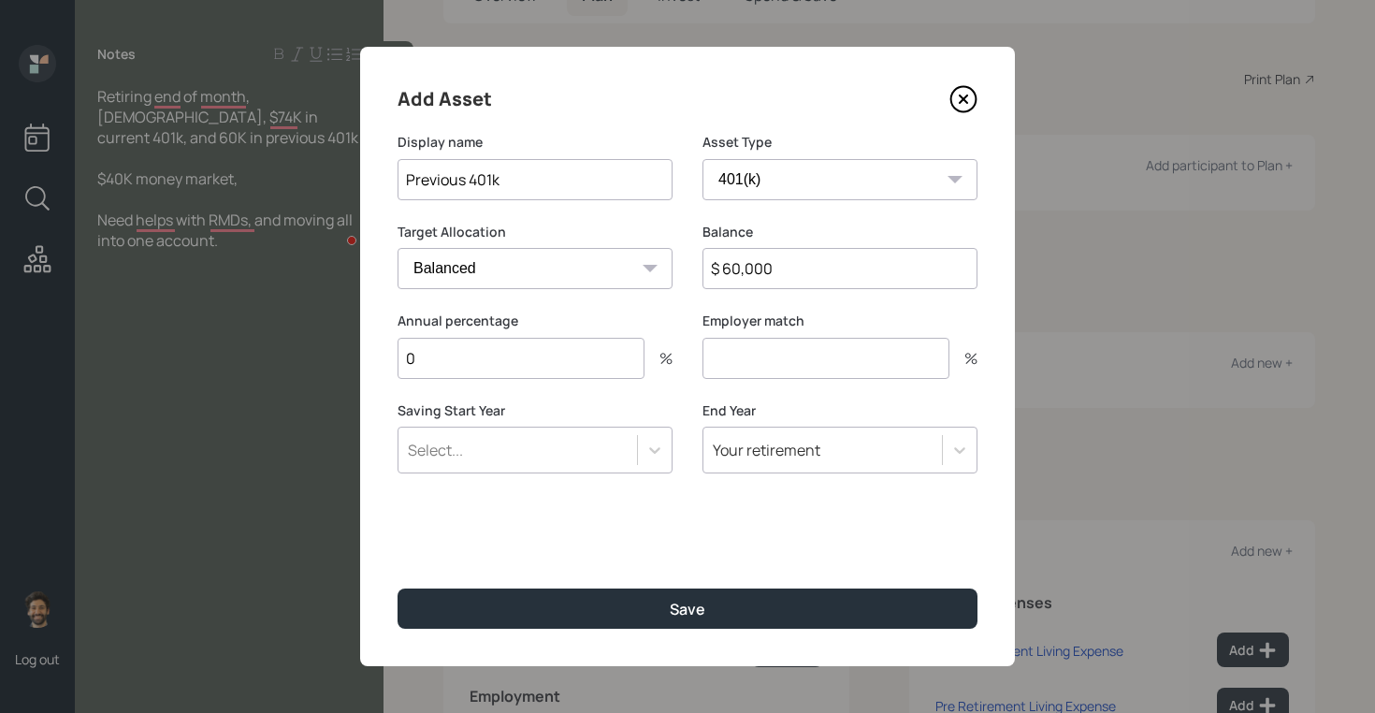
type input "0"
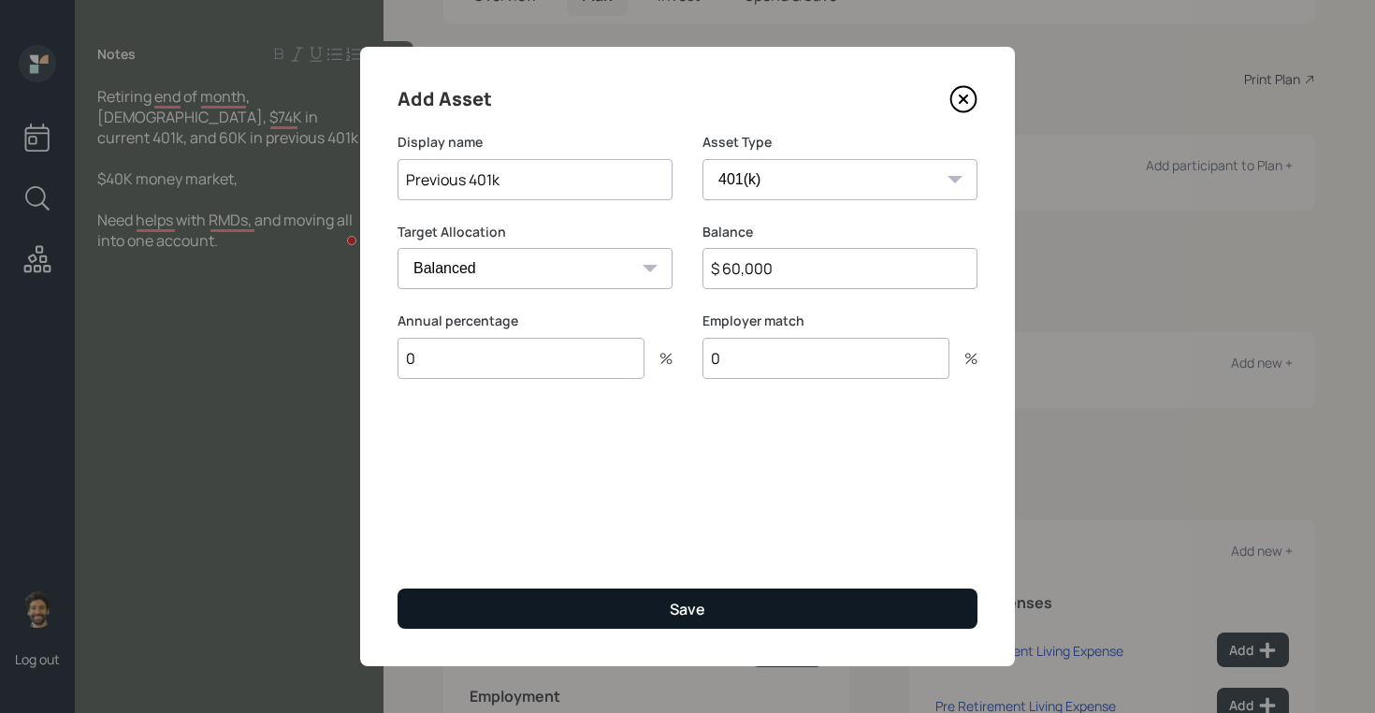
type input "0"
click at [490, 604] on button "Save" at bounding box center [688, 608] width 580 height 40
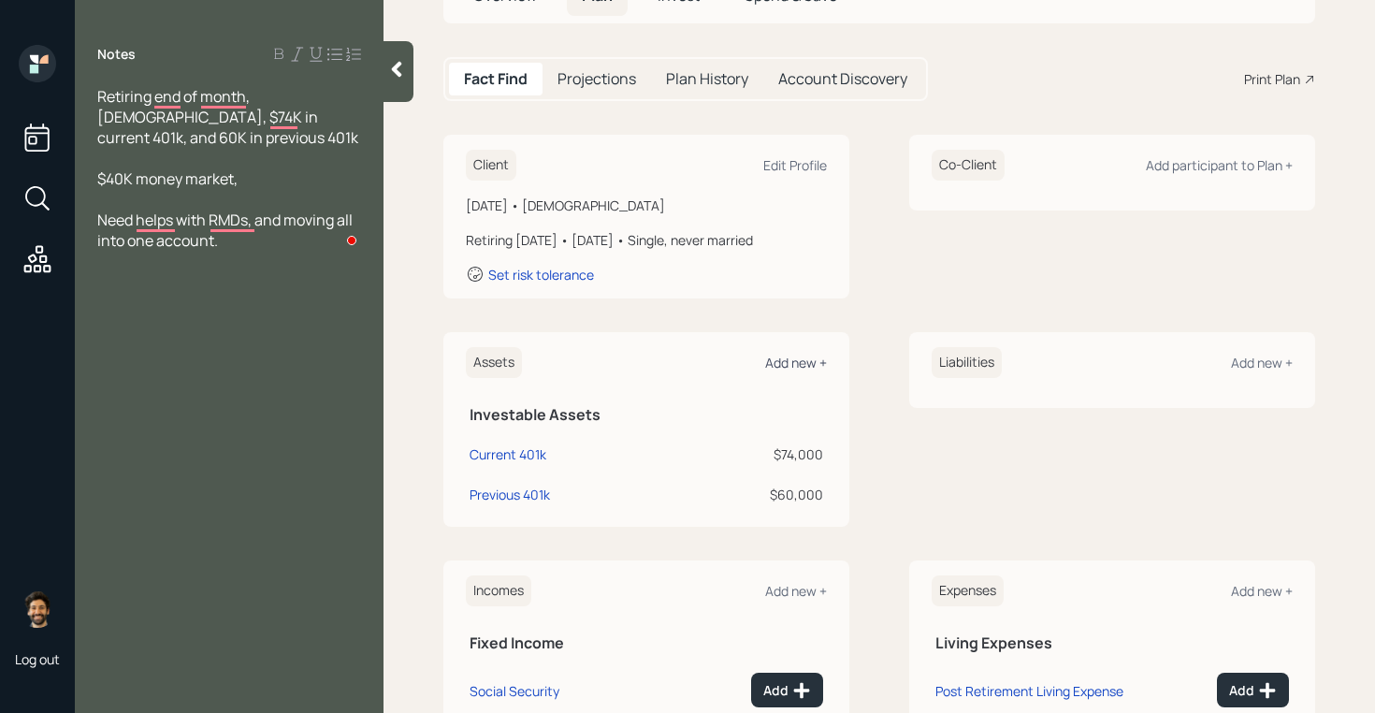
click at [800, 365] on div "Add new +" at bounding box center [796, 363] width 62 height 18
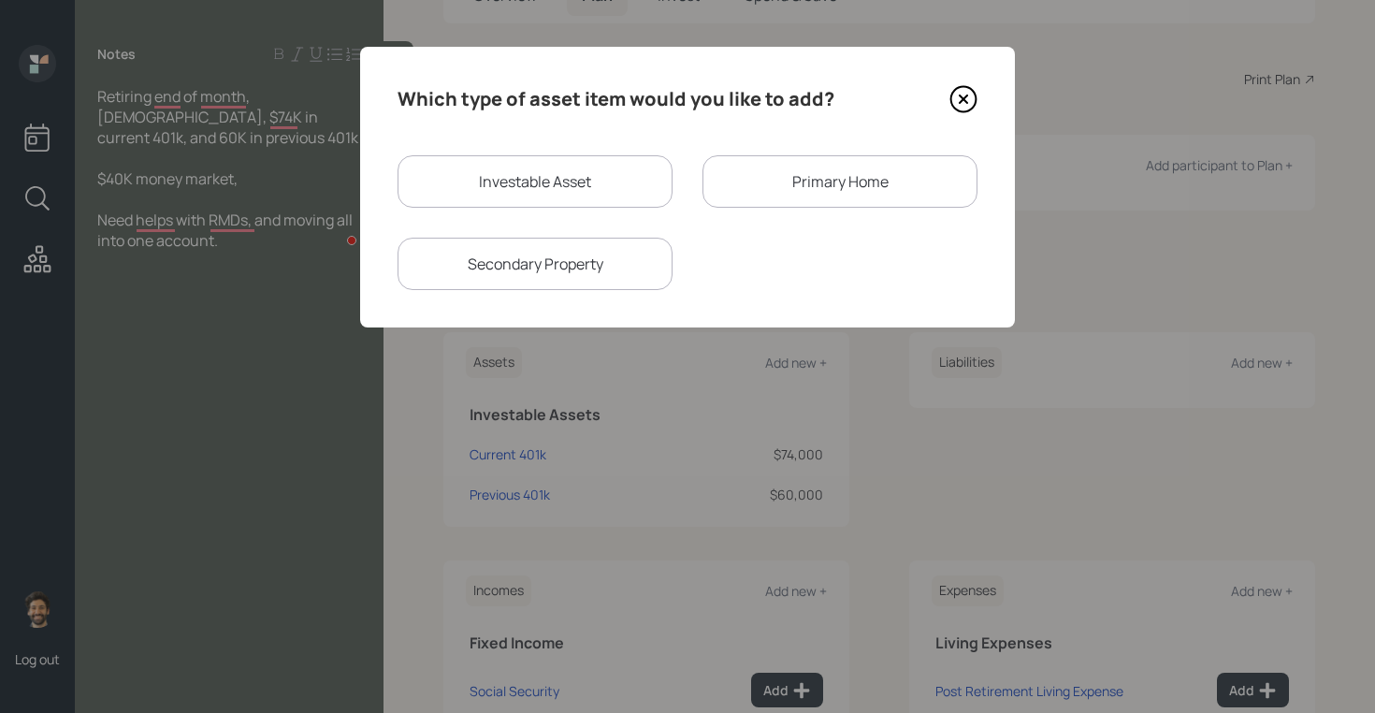
click at [520, 189] on div "Investable Asset" at bounding box center [535, 181] width 275 height 52
select select "taxable"
select select "balanced"
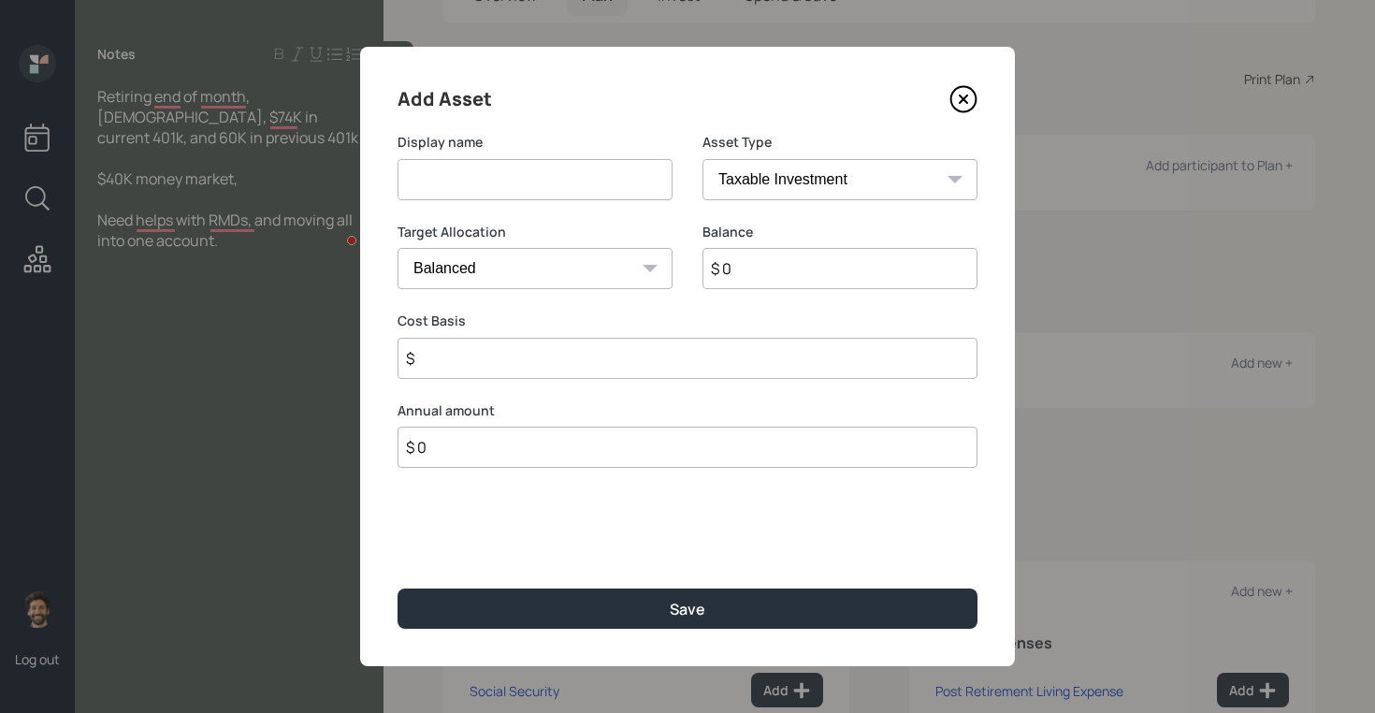
click at [446, 192] on input at bounding box center [535, 179] width 275 height 41
type input "Money Market"
click at [757, 270] on input "$ 0" at bounding box center [839, 268] width 275 height 41
type input "$ 40,000"
click at [757, 188] on select "SEP [PERSON_NAME] IRA 401(k) [PERSON_NAME] 401(k) 403(b) [PERSON_NAME] 403(b) 4…" at bounding box center [839, 179] width 275 height 41
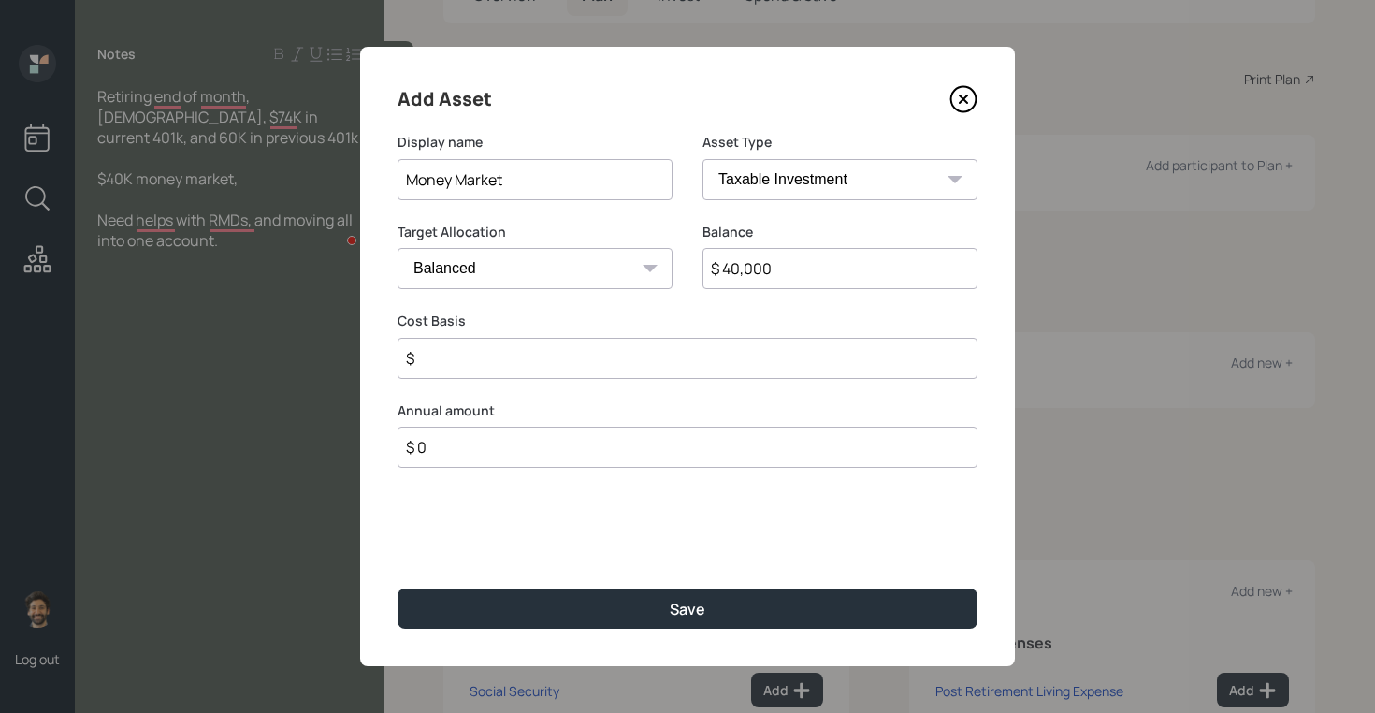
select select "emergency_fund"
click at [702, 159] on select "SEP [PERSON_NAME] IRA 401(k) [PERSON_NAME] 401(k) 403(b) [PERSON_NAME] 403(b) 4…" at bounding box center [839, 179] width 275 height 41
click at [496, 347] on div "Add Asset Display name Money Market Asset Type SEP [PERSON_NAME] IRA 401(k) [PE…" at bounding box center [687, 356] width 655 height 619
click at [464, 585] on div "Add Asset Display name Money Market Asset Type SEP [PERSON_NAME] IRA 401(k) [PE…" at bounding box center [687, 356] width 655 height 619
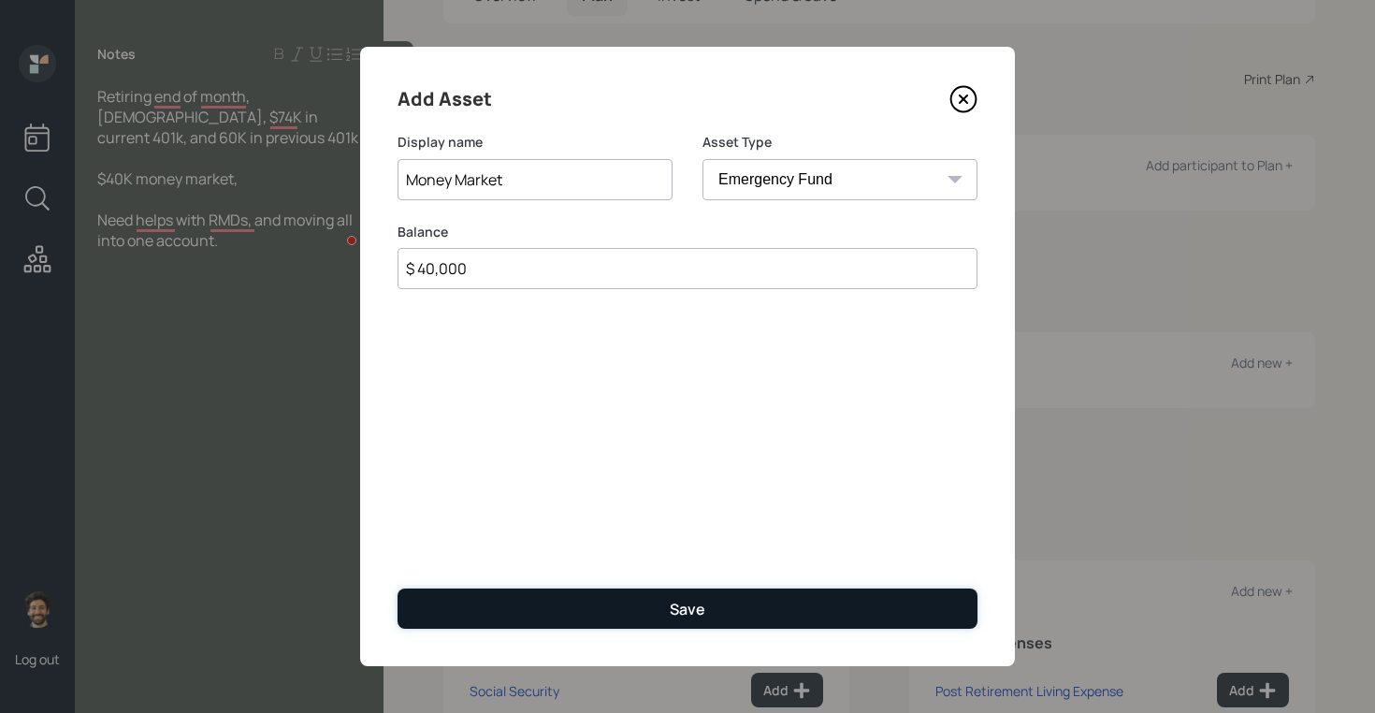
click at [466, 604] on button "Save" at bounding box center [688, 608] width 580 height 40
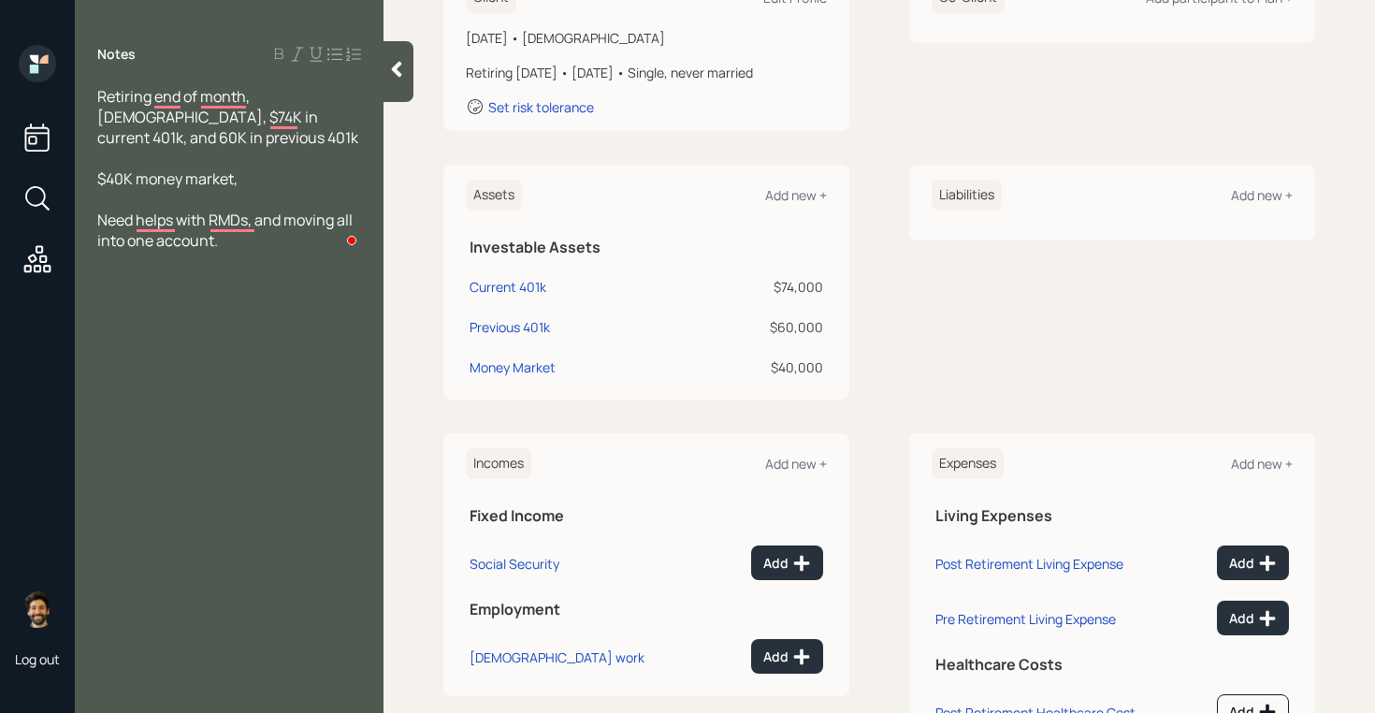
scroll to position [398, 0]
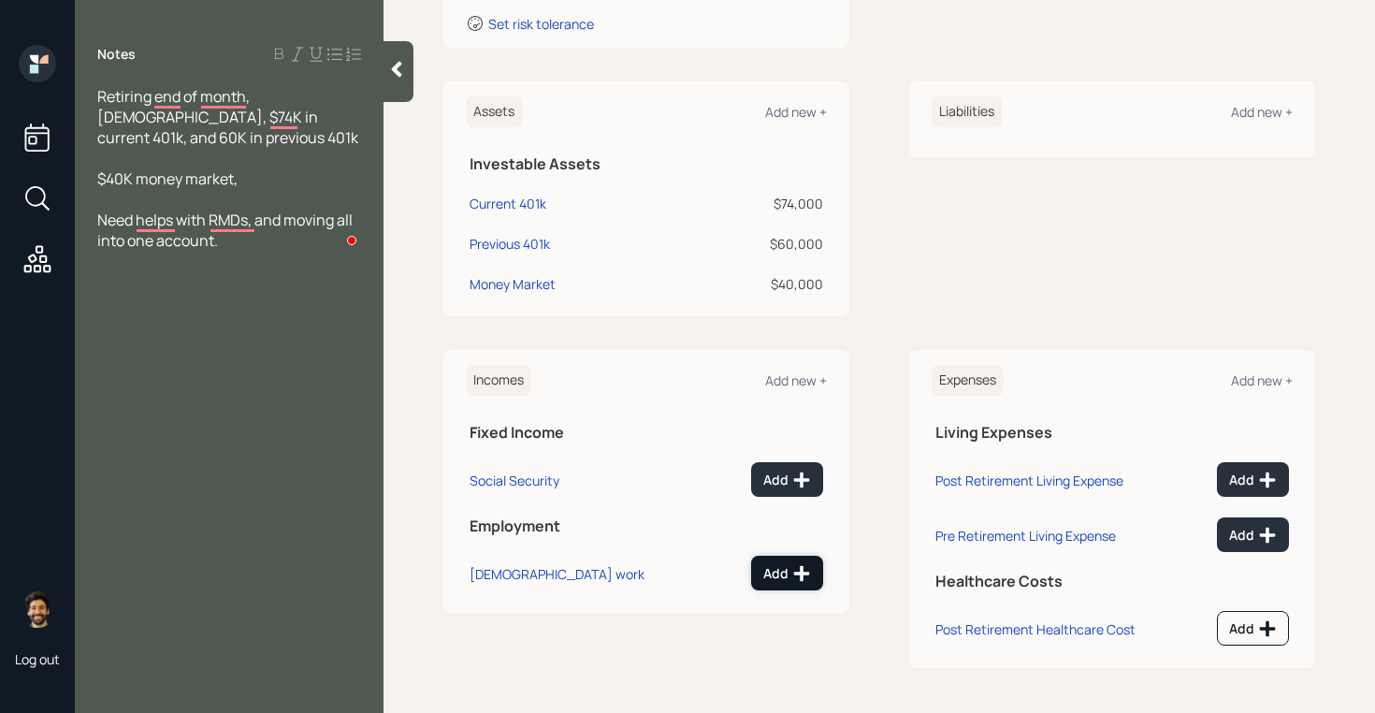
click at [774, 584] on button "Add" at bounding box center [787, 573] width 72 height 35
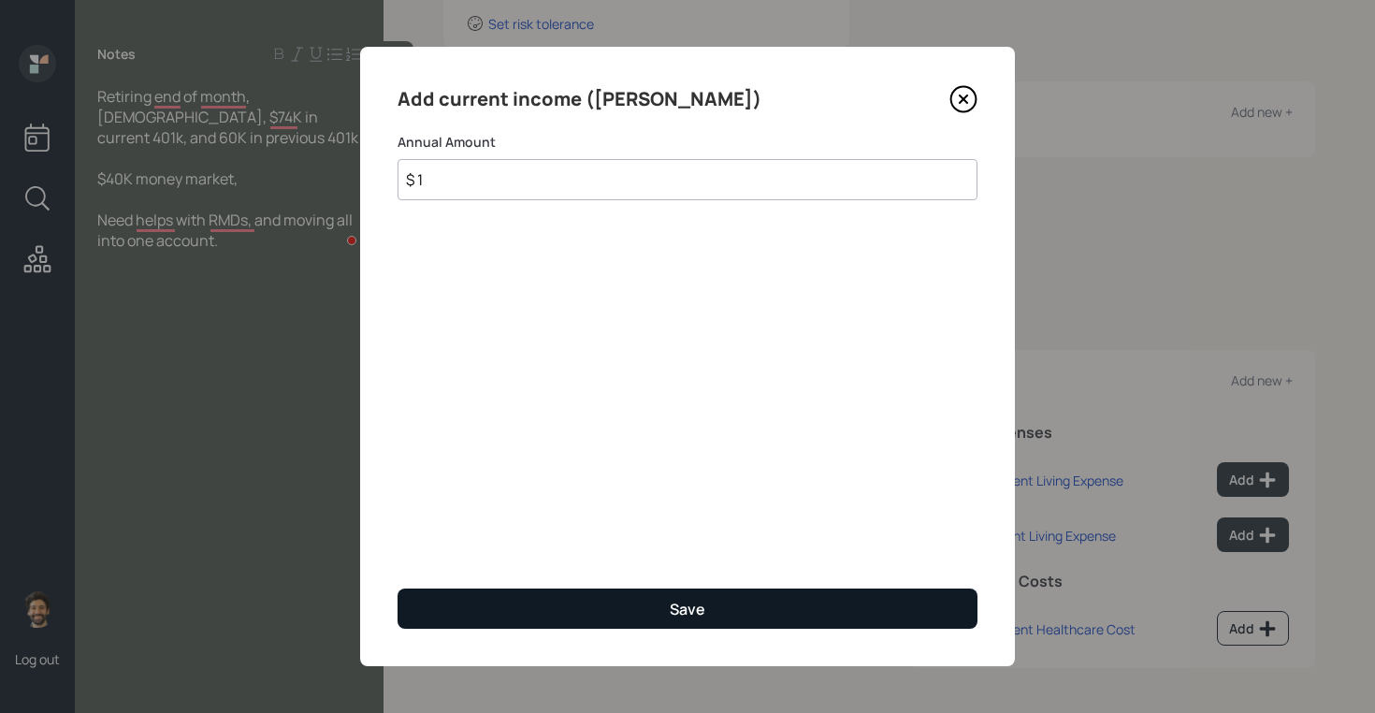
type input "$ 1"
click at [437, 602] on button "Save" at bounding box center [688, 608] width 580 height 40
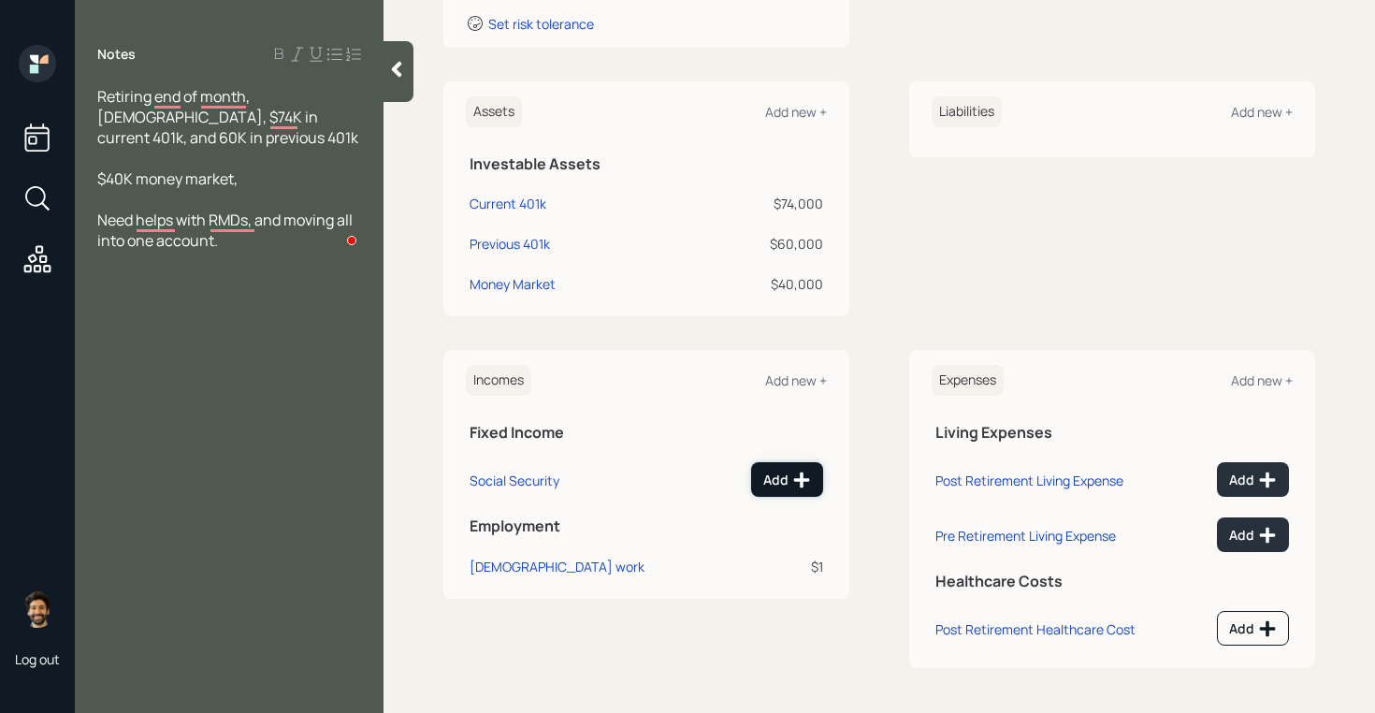
click at [799, 476] on icon at bounding box center [801, 480] width 19 height 19
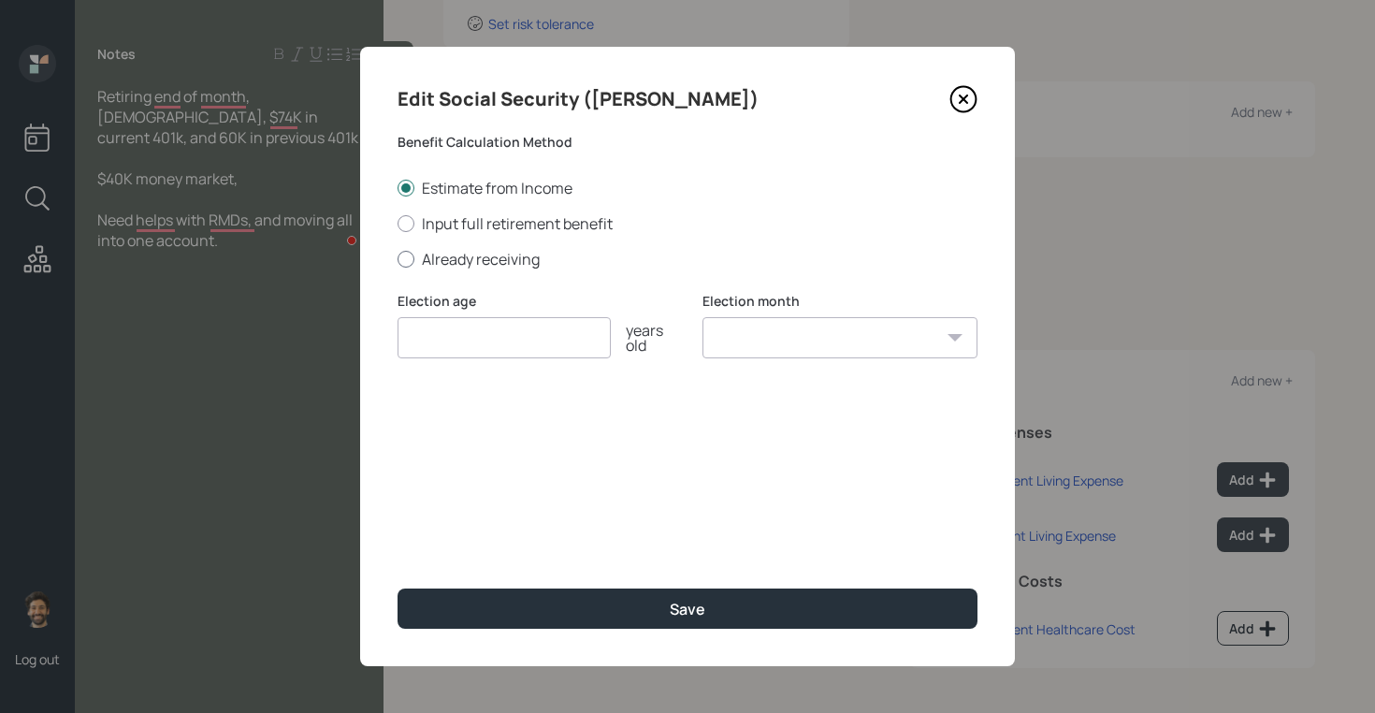
click at [439, 253] on label "Already receiving" at bounding box center [688, 259] width 580 height 21
click at [398, 258] on input "Already receiving" at bounding box center [397, 258] width 1 height 1
radio input "true"
click at [462, 340] on input "number" at bounding box center [504, 337] width 213 height 41
type input "5"
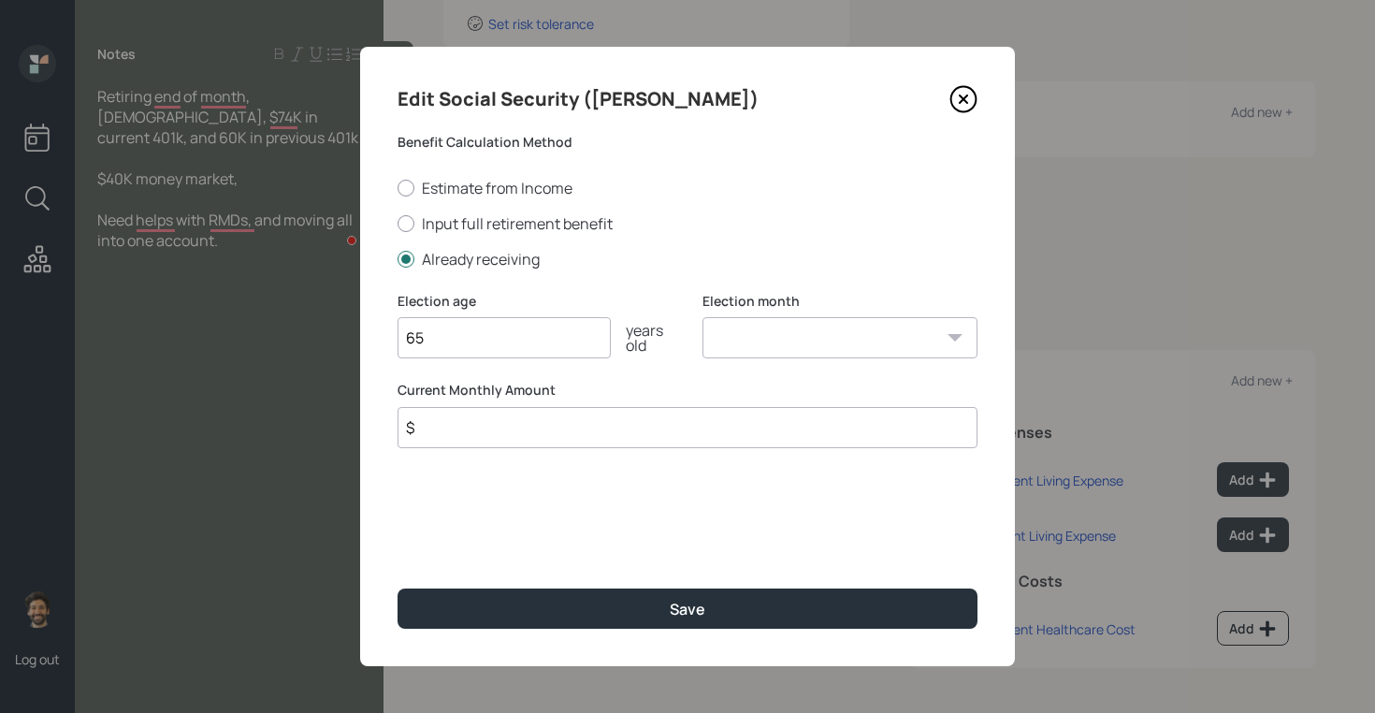
type input "65"
click at [465, 427] on input "$" at bounding box center [688, 427] width 580 height 41
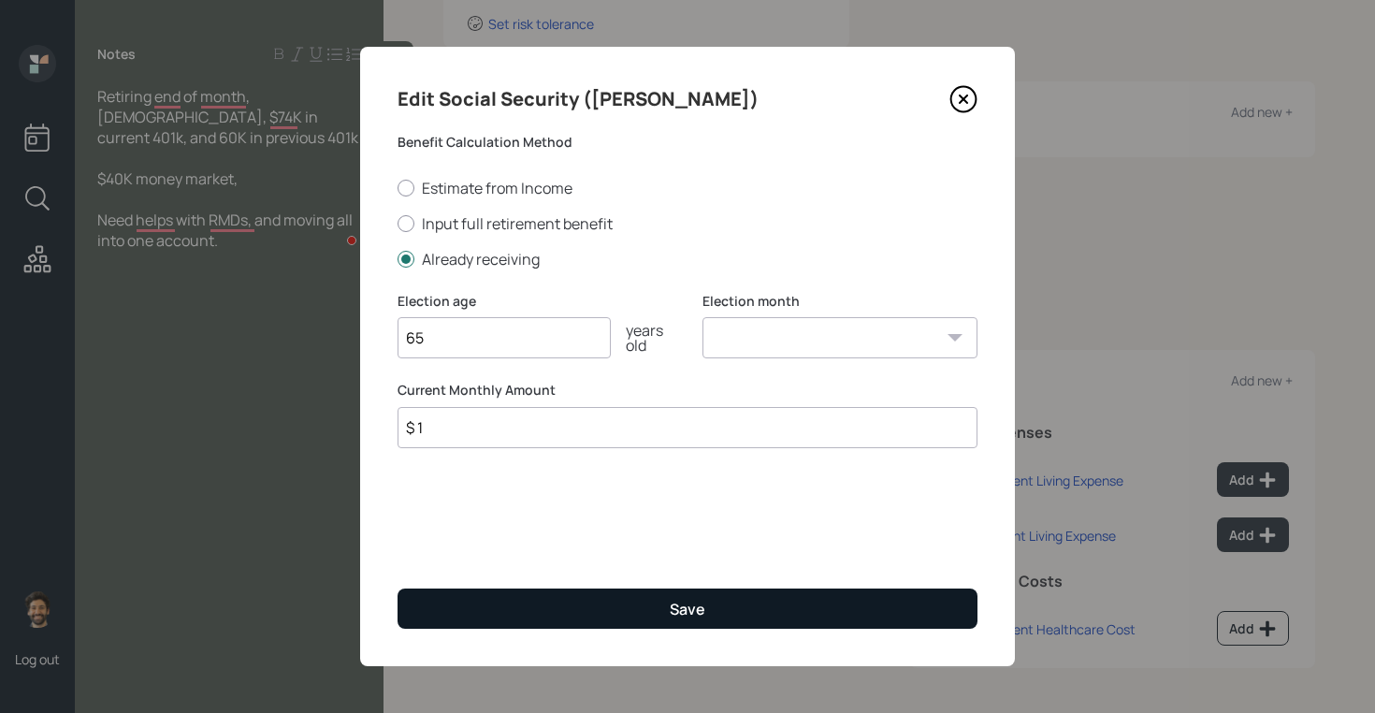
type input "$ 1"
click at [471, 625] on button "Save" at bounding box center [688, 608] width 580 height 40
